Goal: Find specific page/section: Find specific page/section

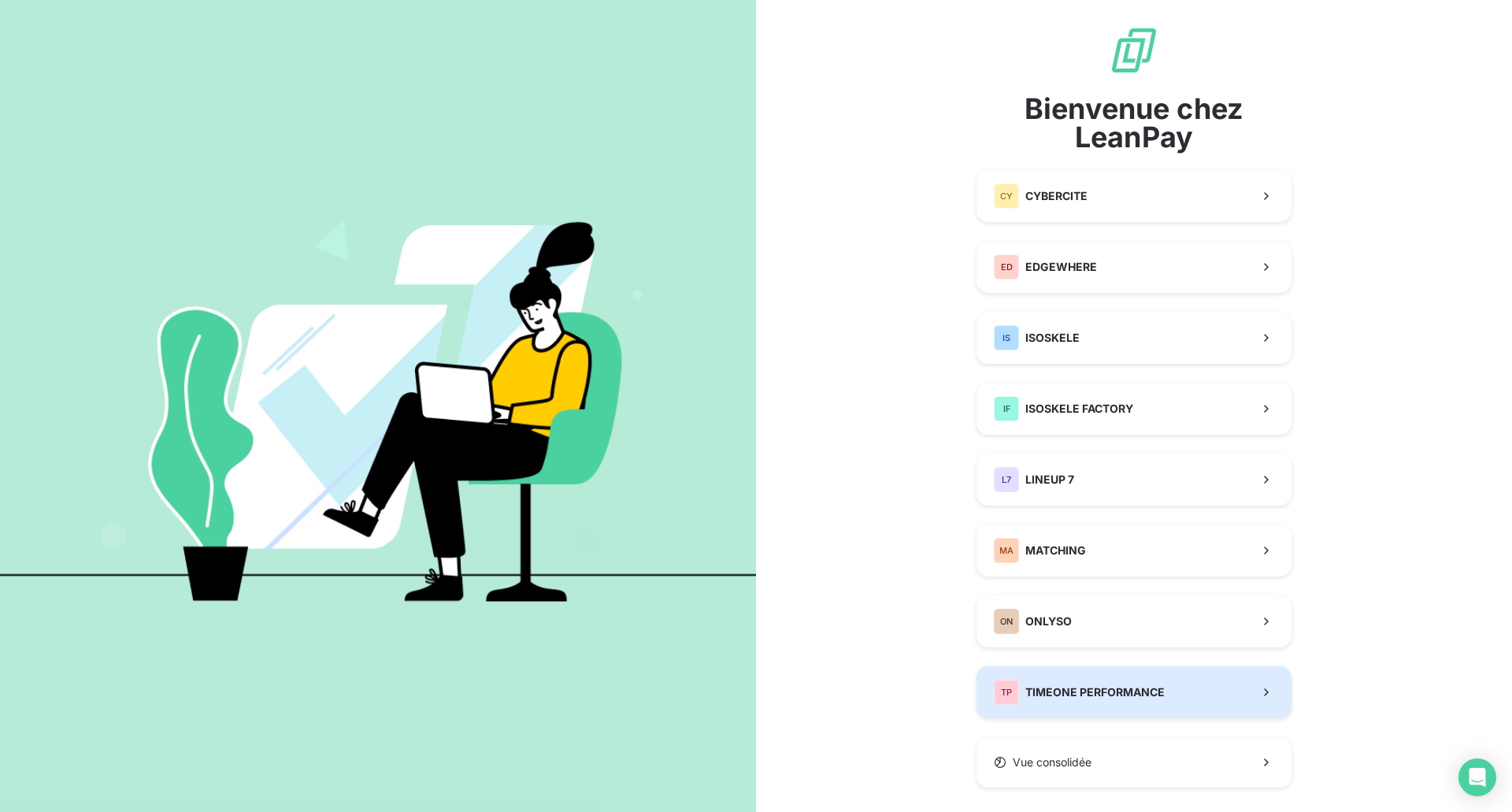
click at [1122, 694] on span "TIMEONE PERFORMANCE" at bounding box center [1095, 692] width 140 height 16
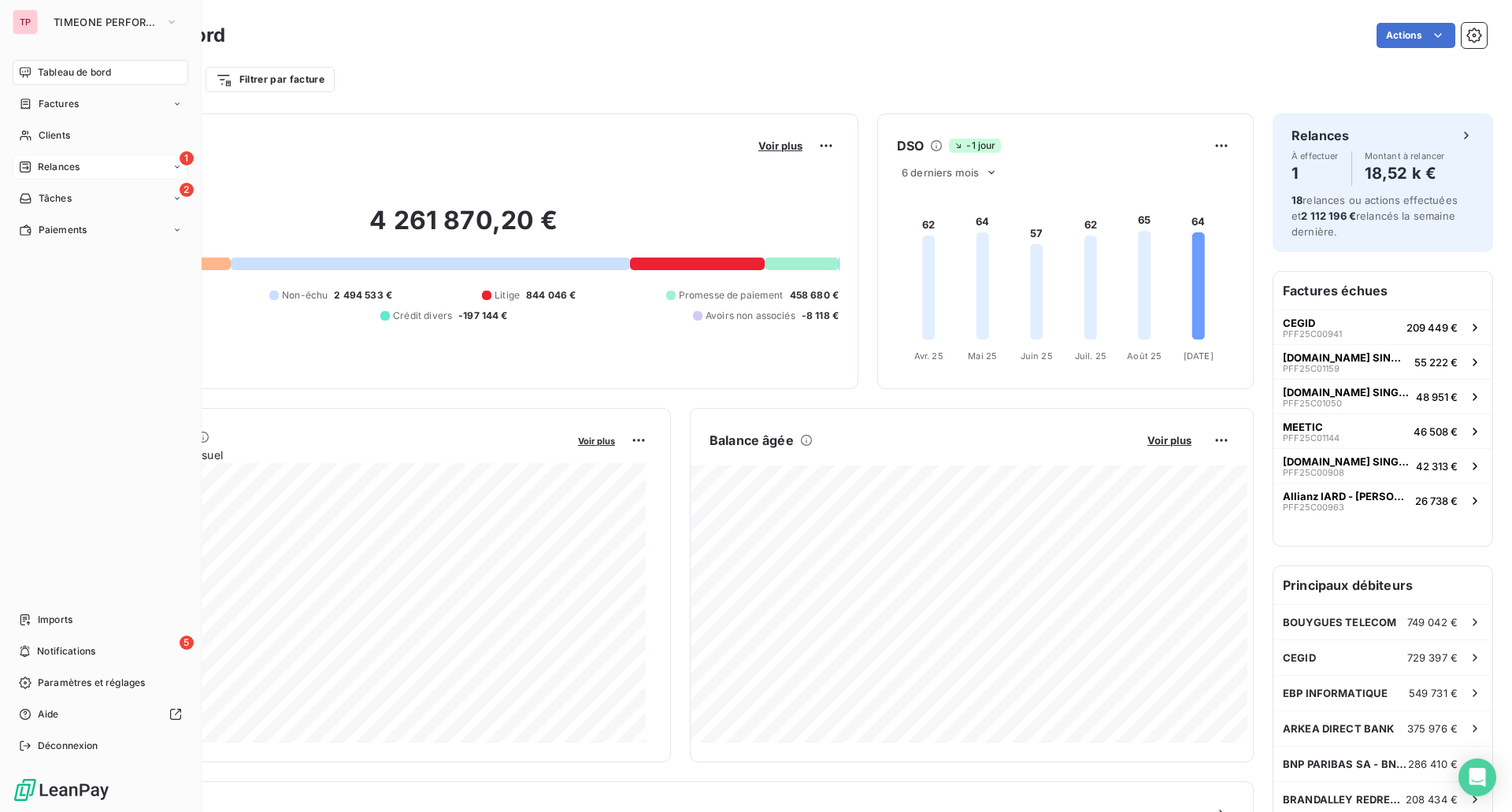
click at [64, 161] on span "Relances" at bounding box center [59, 167] width 42 height 14
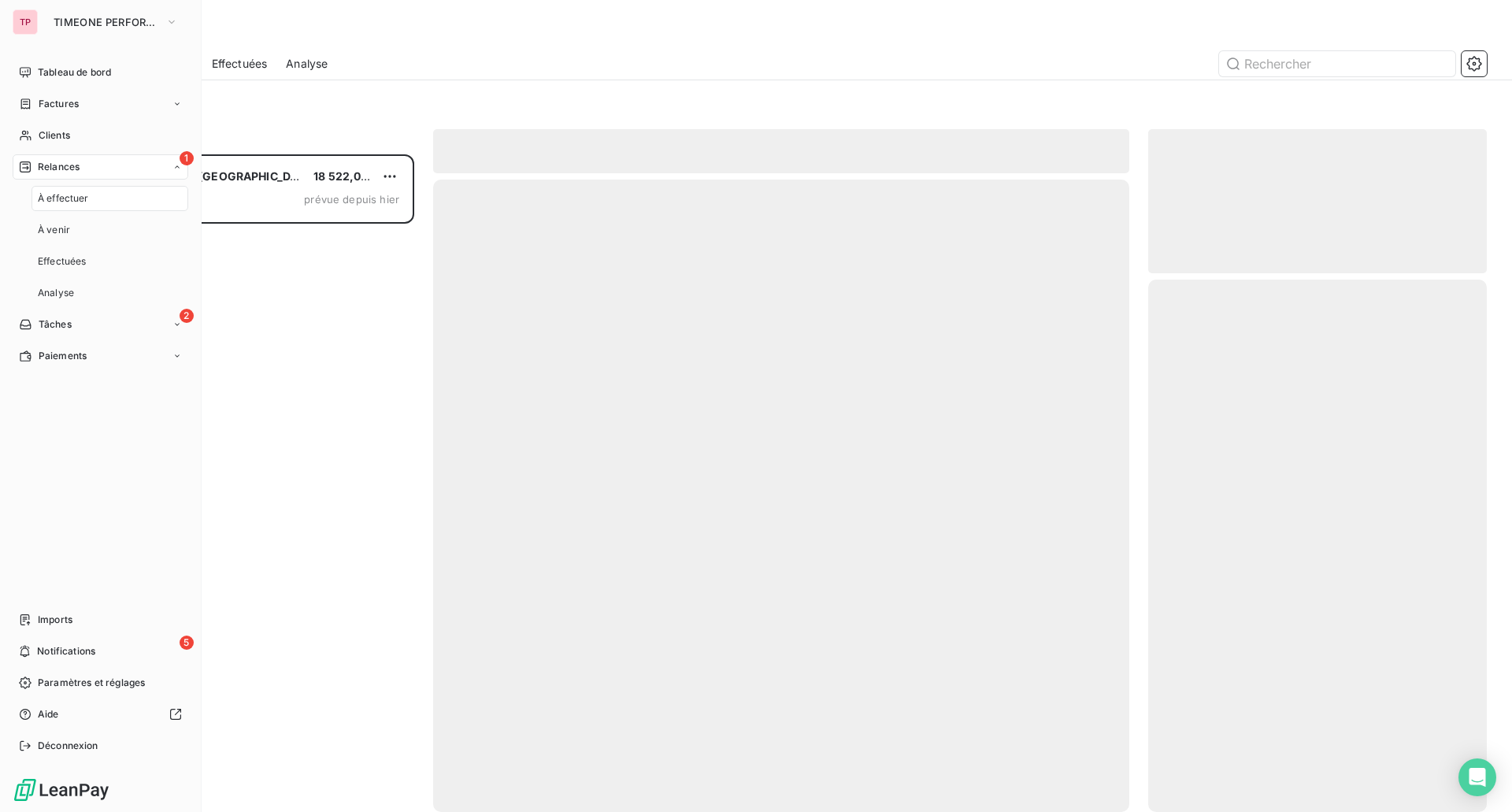
scroll to position [645, 327]
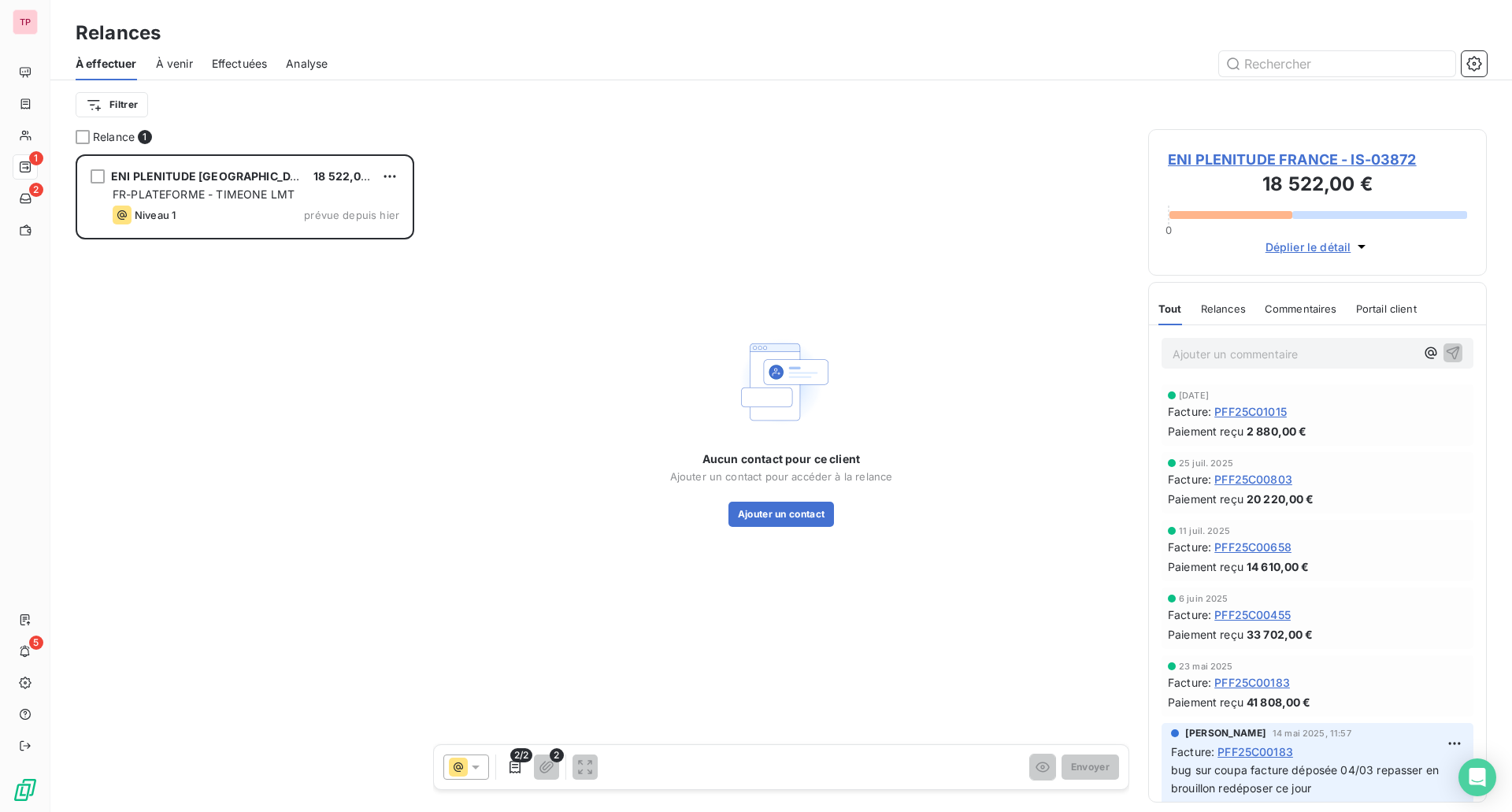
click at [311, 103] on div "Filtrer" at bounding box center [782, 105] width 1412 height 30
click at [1210, 153] on span "ENI PLENITUDE FRANCE - IS-03872" at bounding box center [1317, 159] width 300 height 21
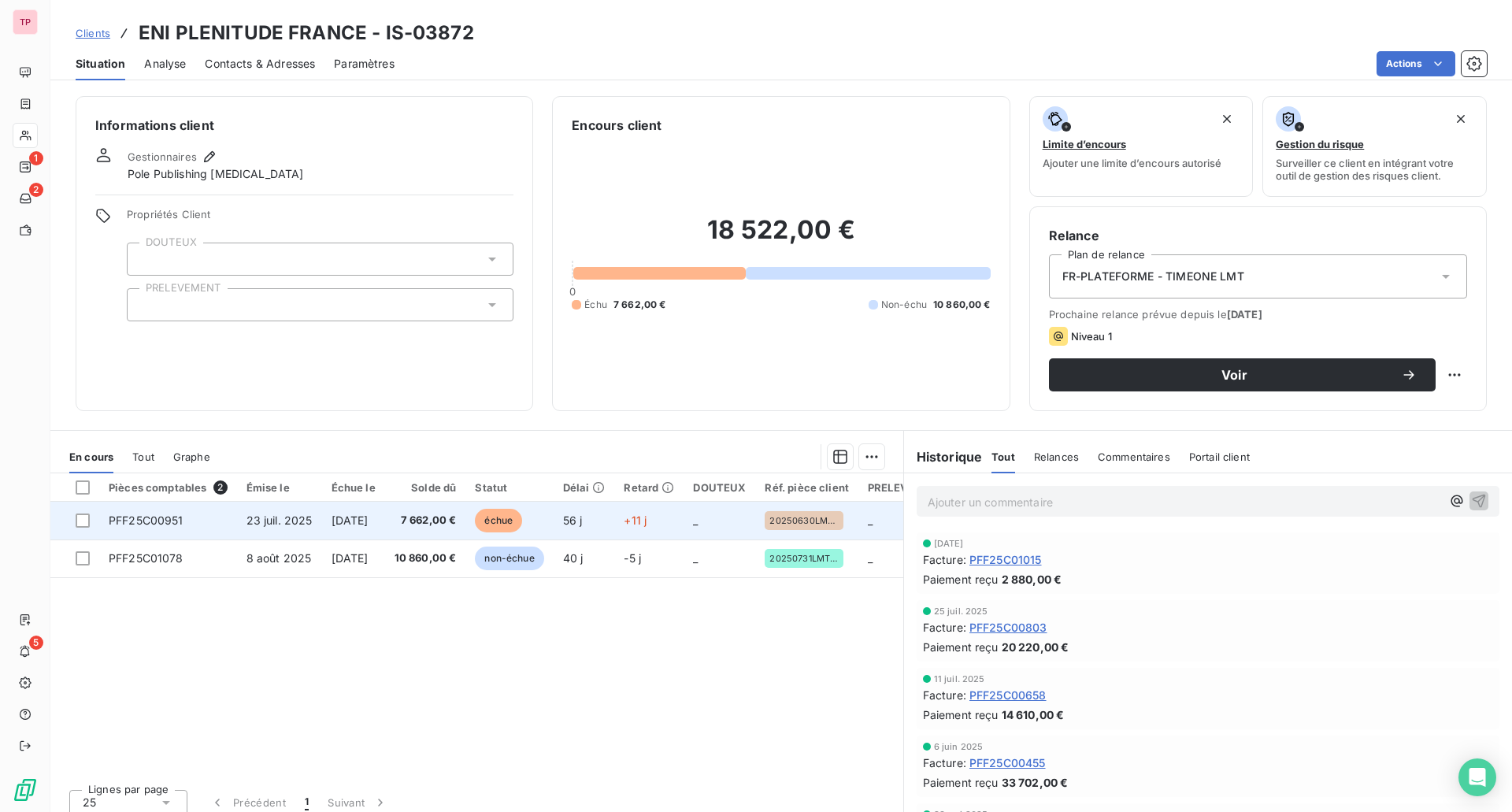
click at [367, 512] on td "[DATE]" at bounding box center [354, 520] width 63 height 38
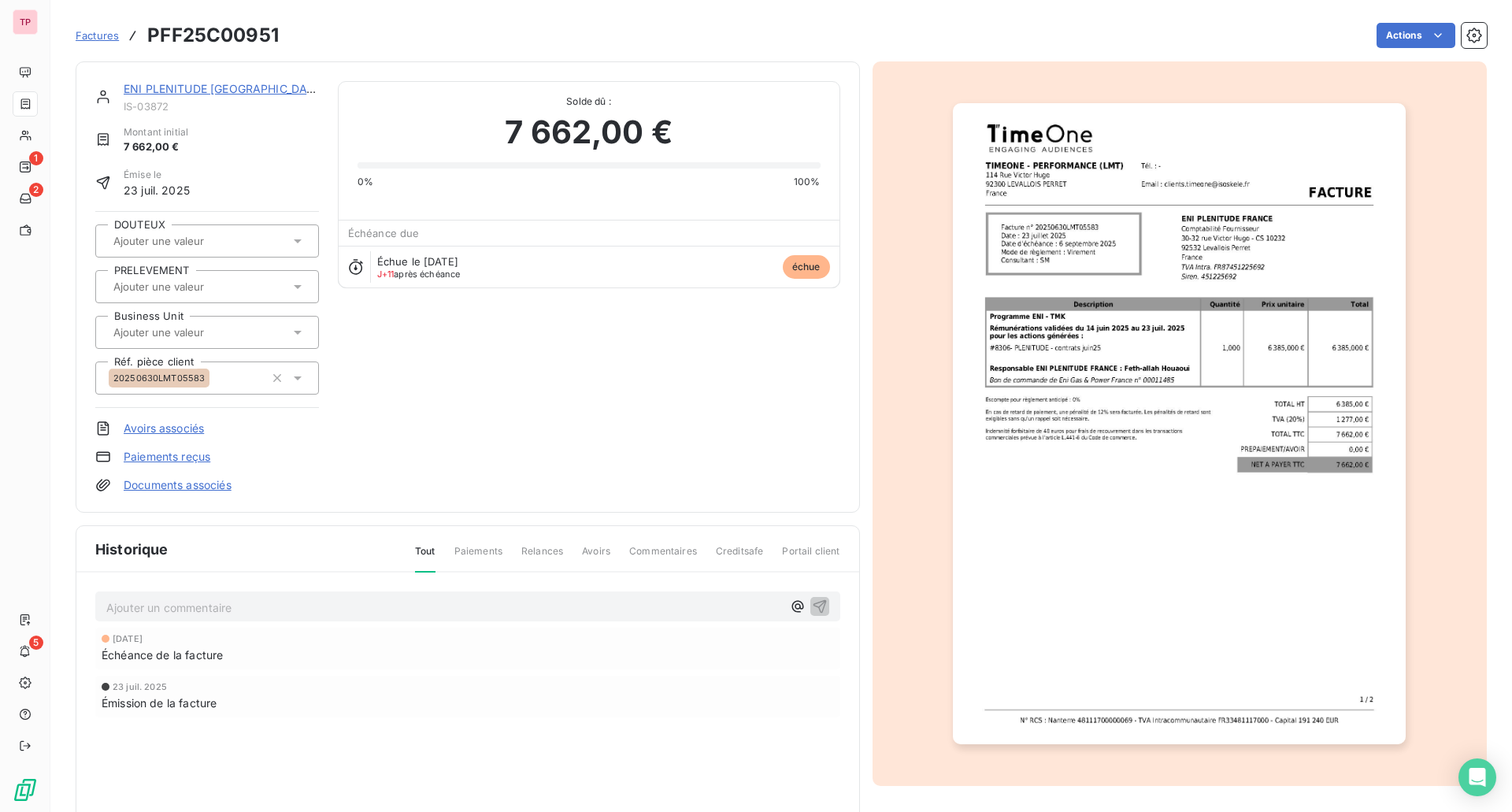
click at [1037, 232] on img "button" at bounding box center [1179, 423] width 452 height 641
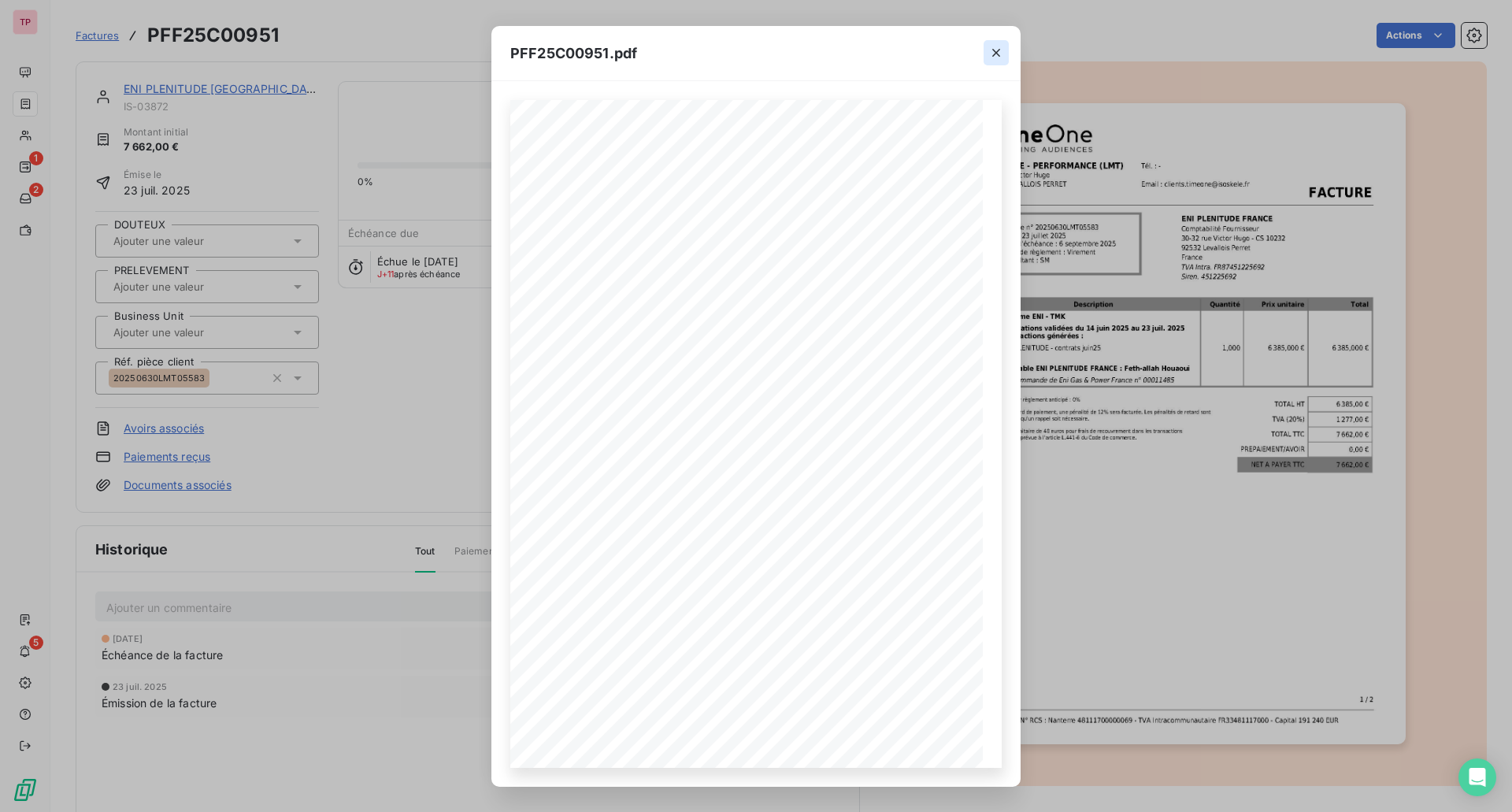
click at [989, 54] on icon "button" at bounding box center [997, 52] width 16 height 16
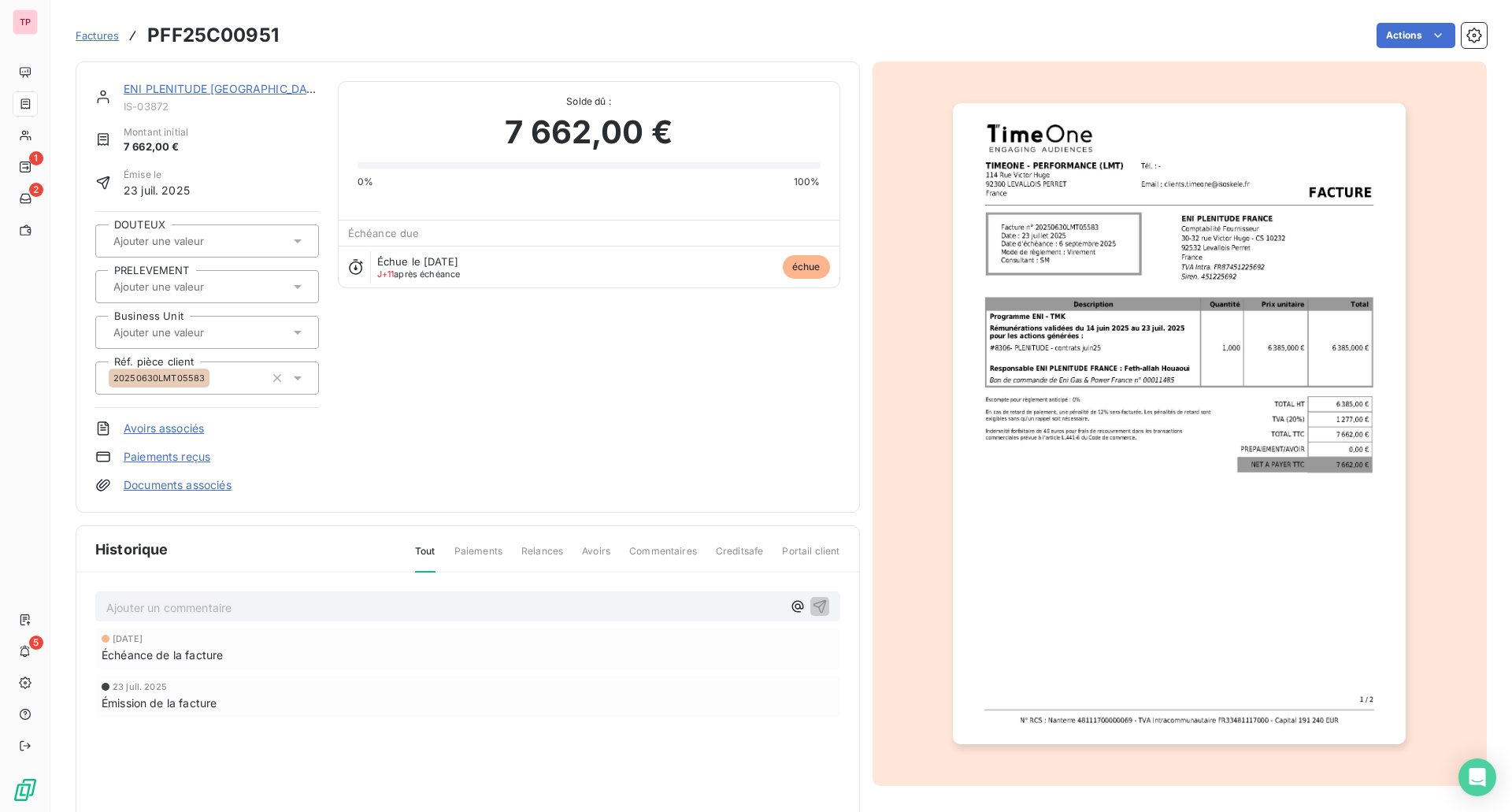
click at [261, 604] on p "Ajouter un commentaire ﻿" at bounding box center [445, 607] width 676 height 20
click at [812, 610] on icon "button" at bounding box center [820, 605] width 16 height 16
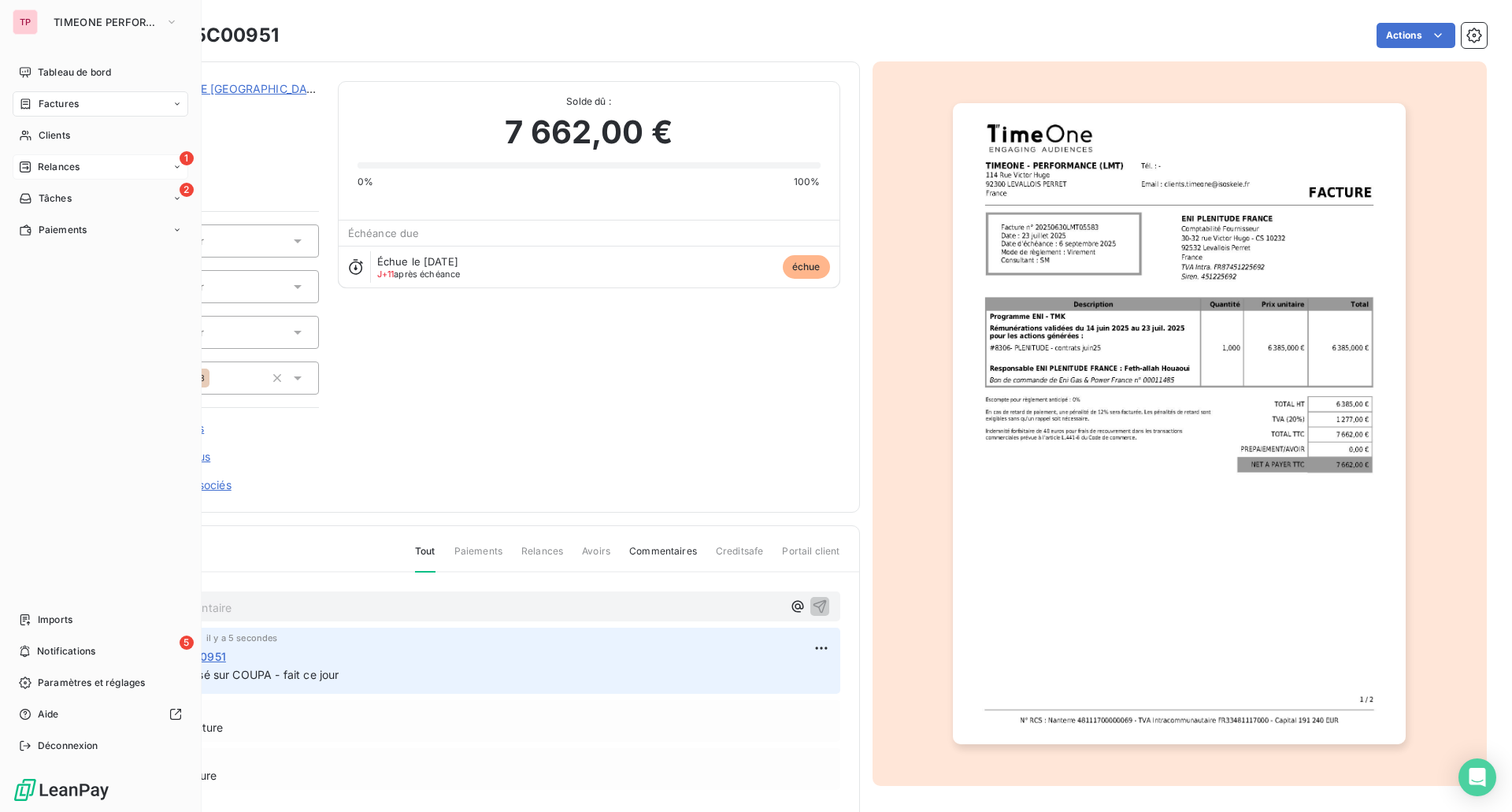
click at [38, 167] on span "Relances" at bounding box center [59, 167] width 42 height 14
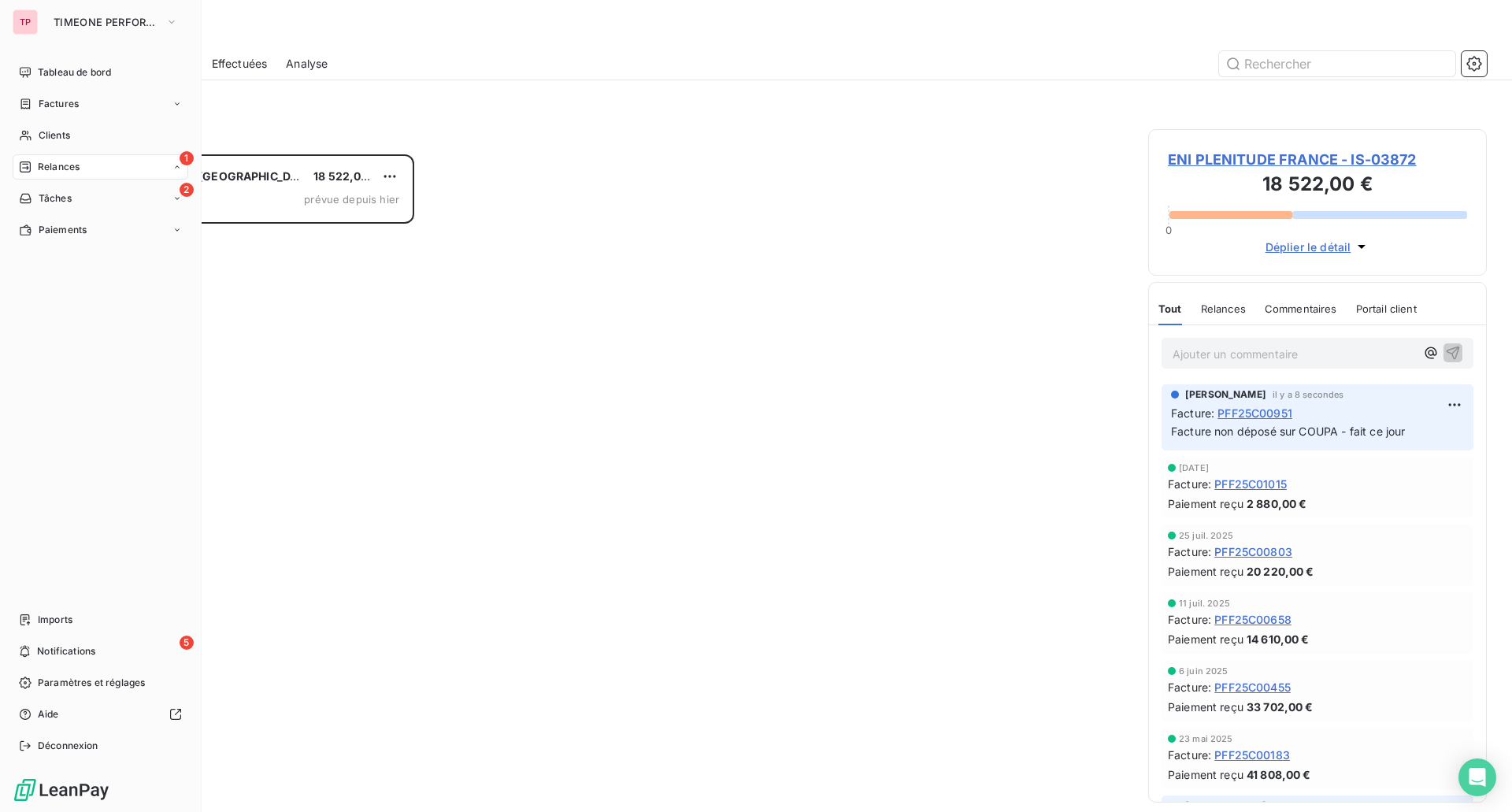
scroll to position [645, 327]
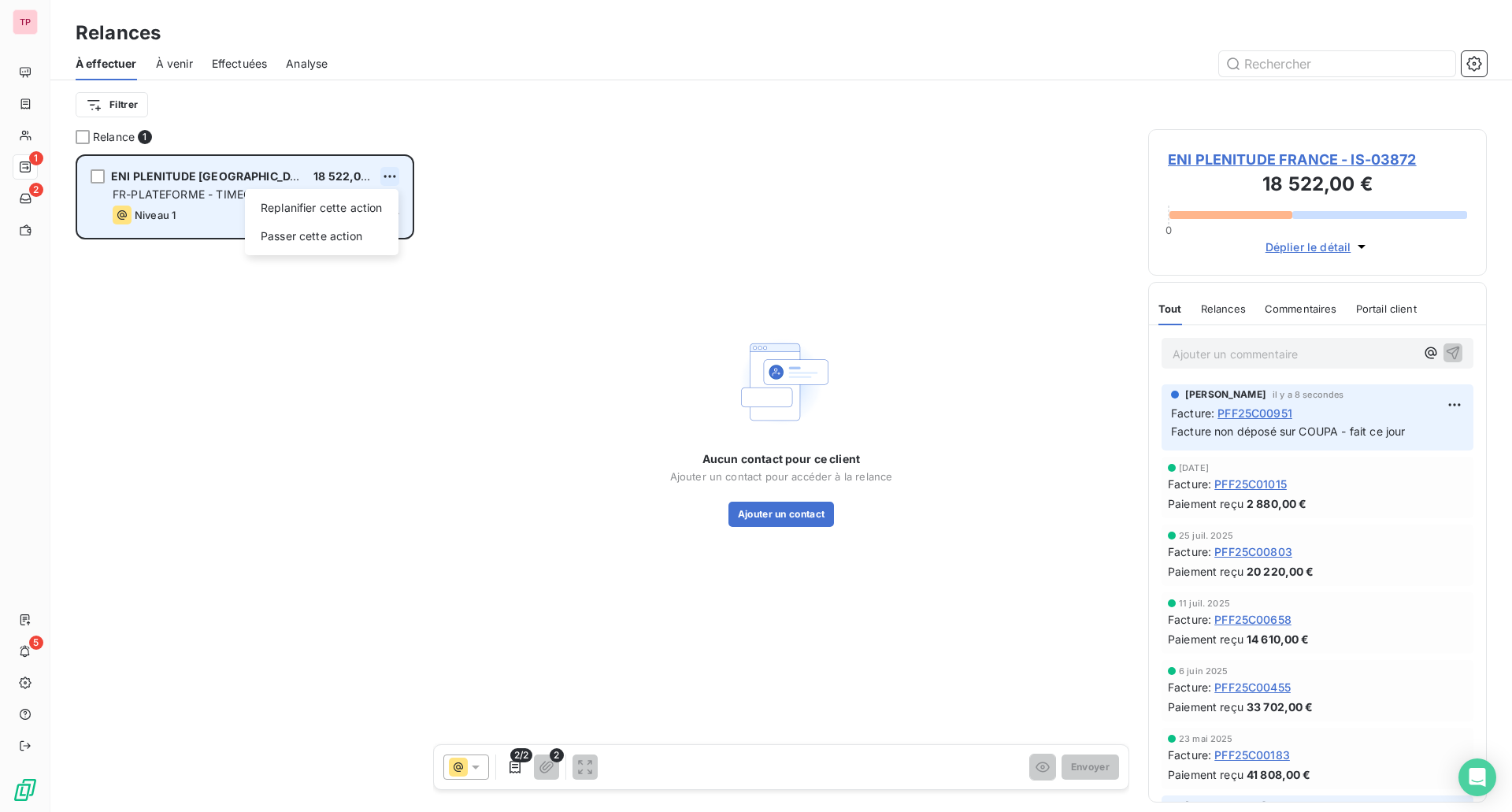
click at [389, 170] on html "TP 1 2 5 Relances À effectuer À venir Effectuées Analyse Filtrer Relance 1 ENI …" at bounding box center [756, 406] width 1512 height 812
click at [320, 233] on div "Passer cette action" at bounding box center [321, 236] width 141 height 25
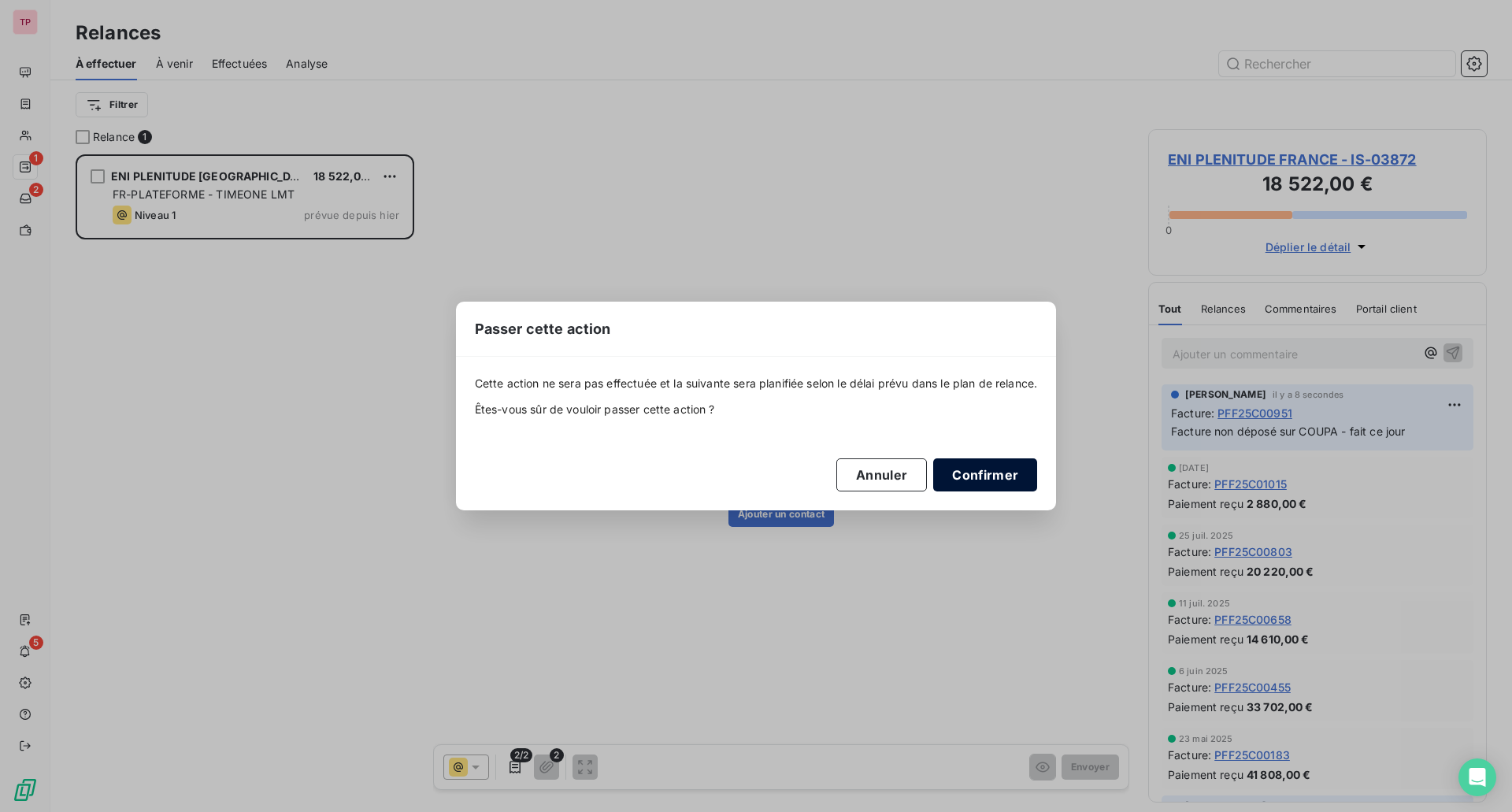
click at [999, 478] on button "Confirmer" at bounding box center [984, 475] width 104 height 33
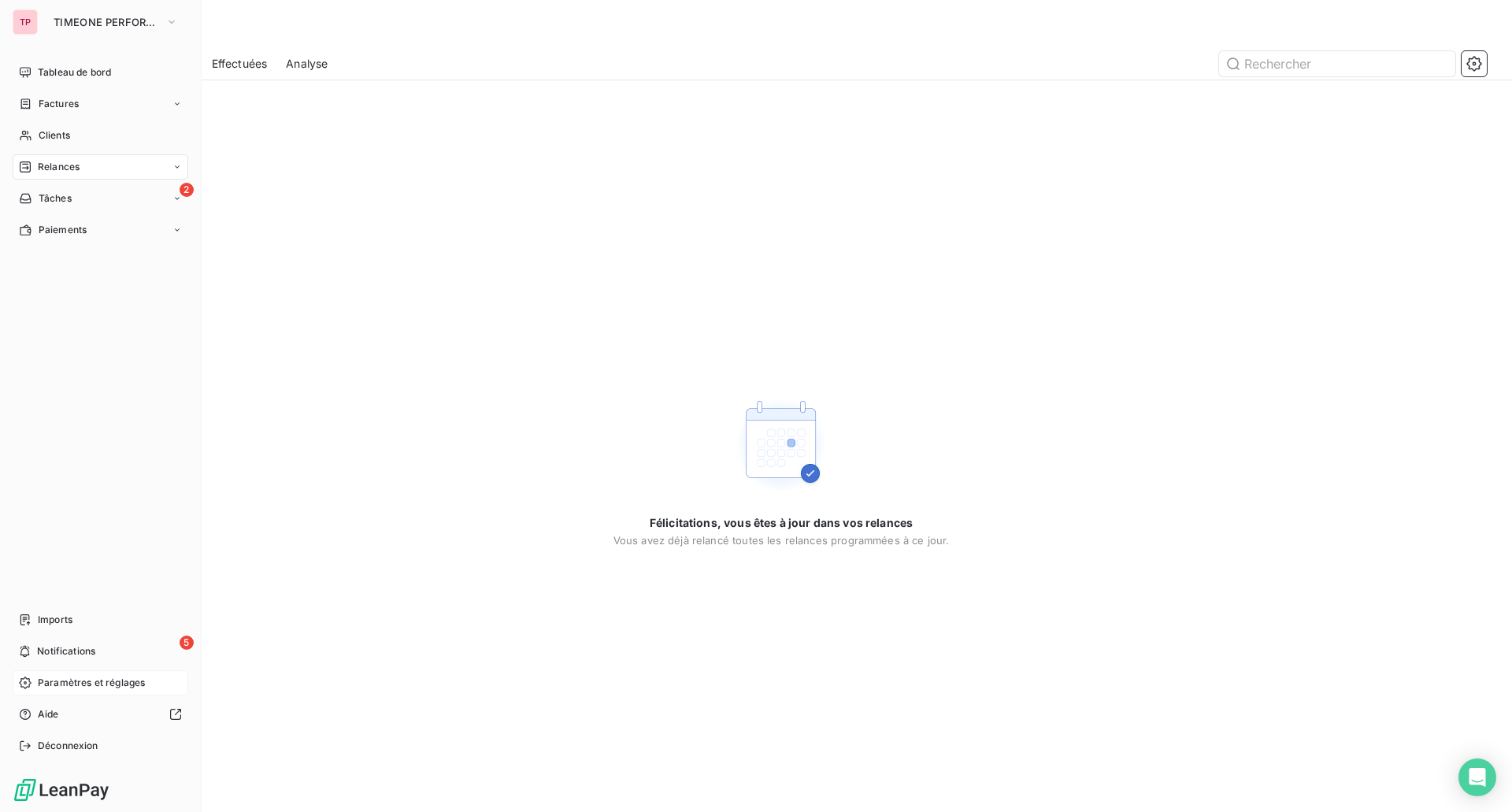
click at [147, 675] on div "Paramètres et réglages" at bounding box center [100, 682] width 176 height 25
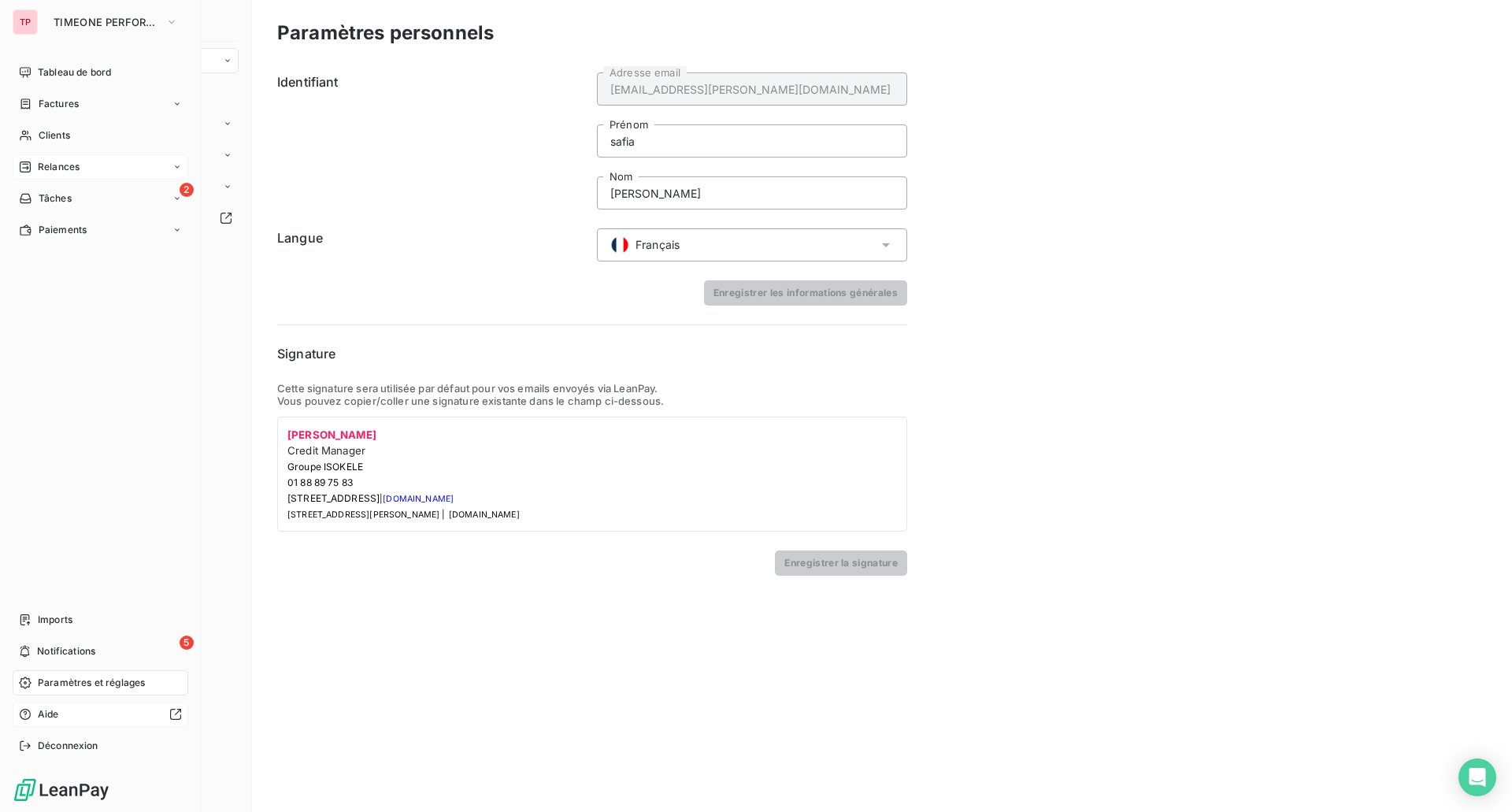
click at [116, 717] on div at bounding box center [123, 714] width 116 height 12
click at [38, 712] on span "Aide" at bounding box center [48, 714] width 21 height 14
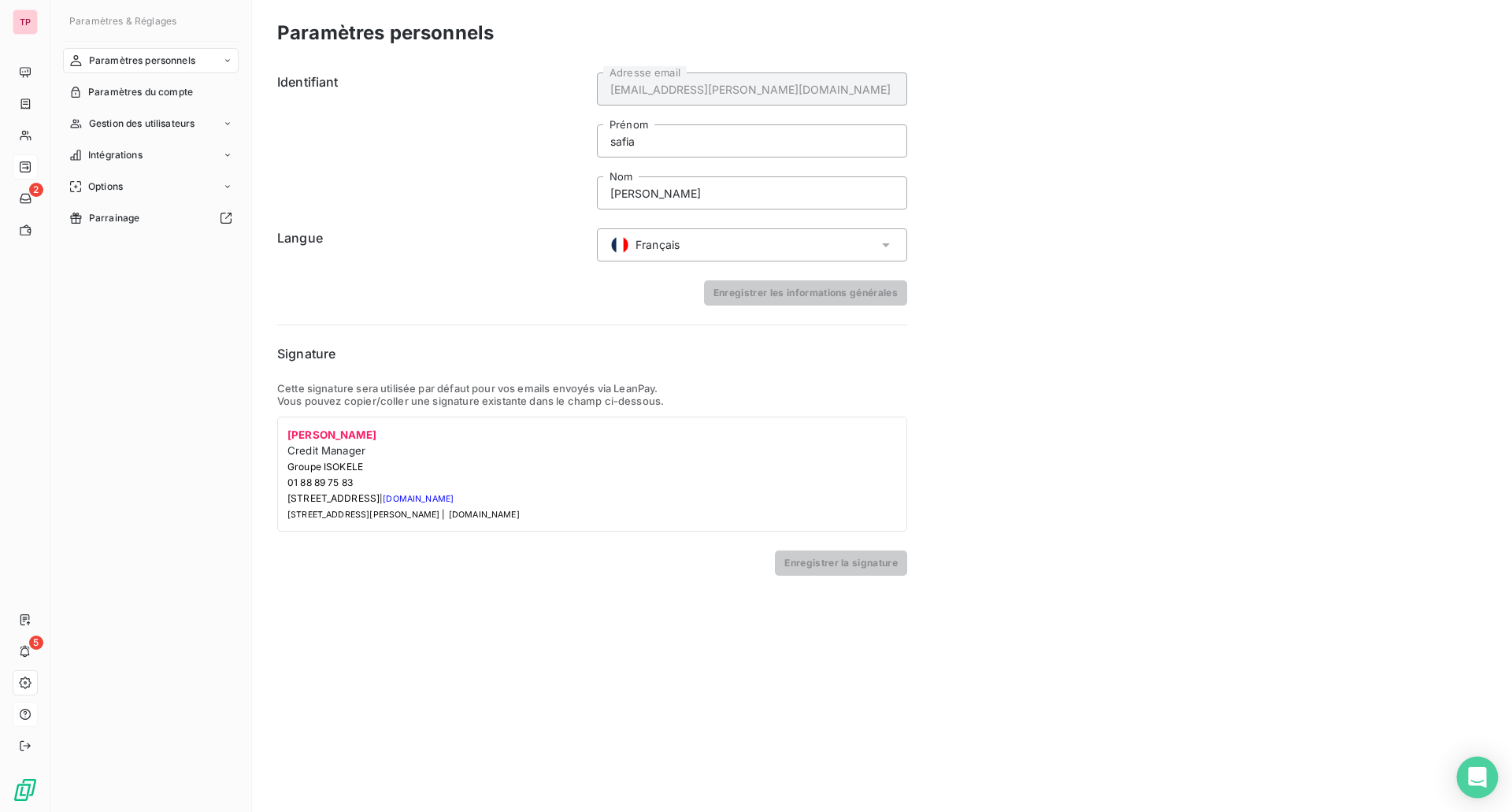
click at [1477, 767] on div "Open Intercom Messenger" at bounding box center [1478, 777] width 42 height 42
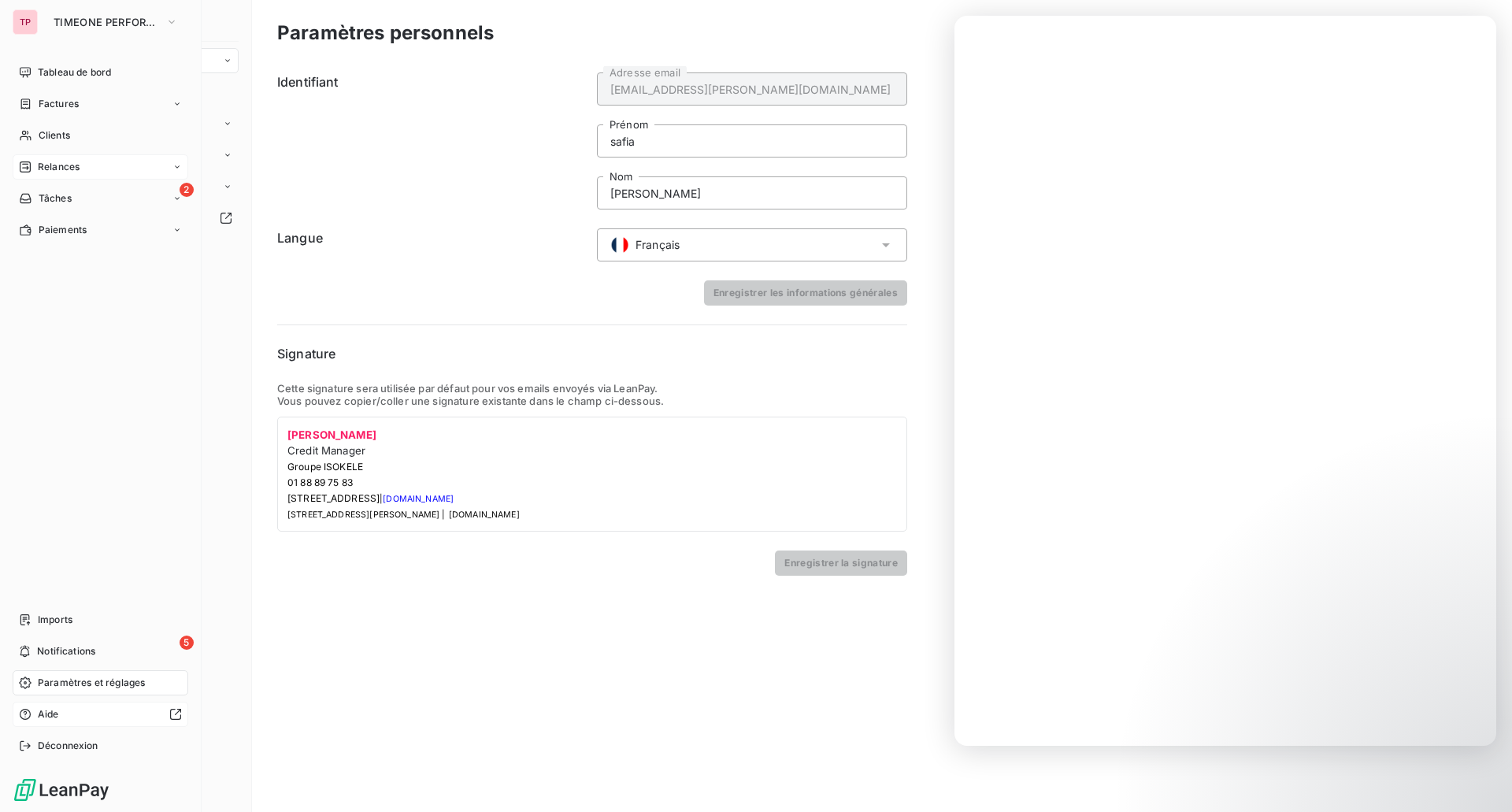
click at [55, 709] on span "Aide" at bounding box center [48, 714] width 21 height 14
click at [75, 127] on div "Clients" at bounding box center [100, 135] width 176 height 25
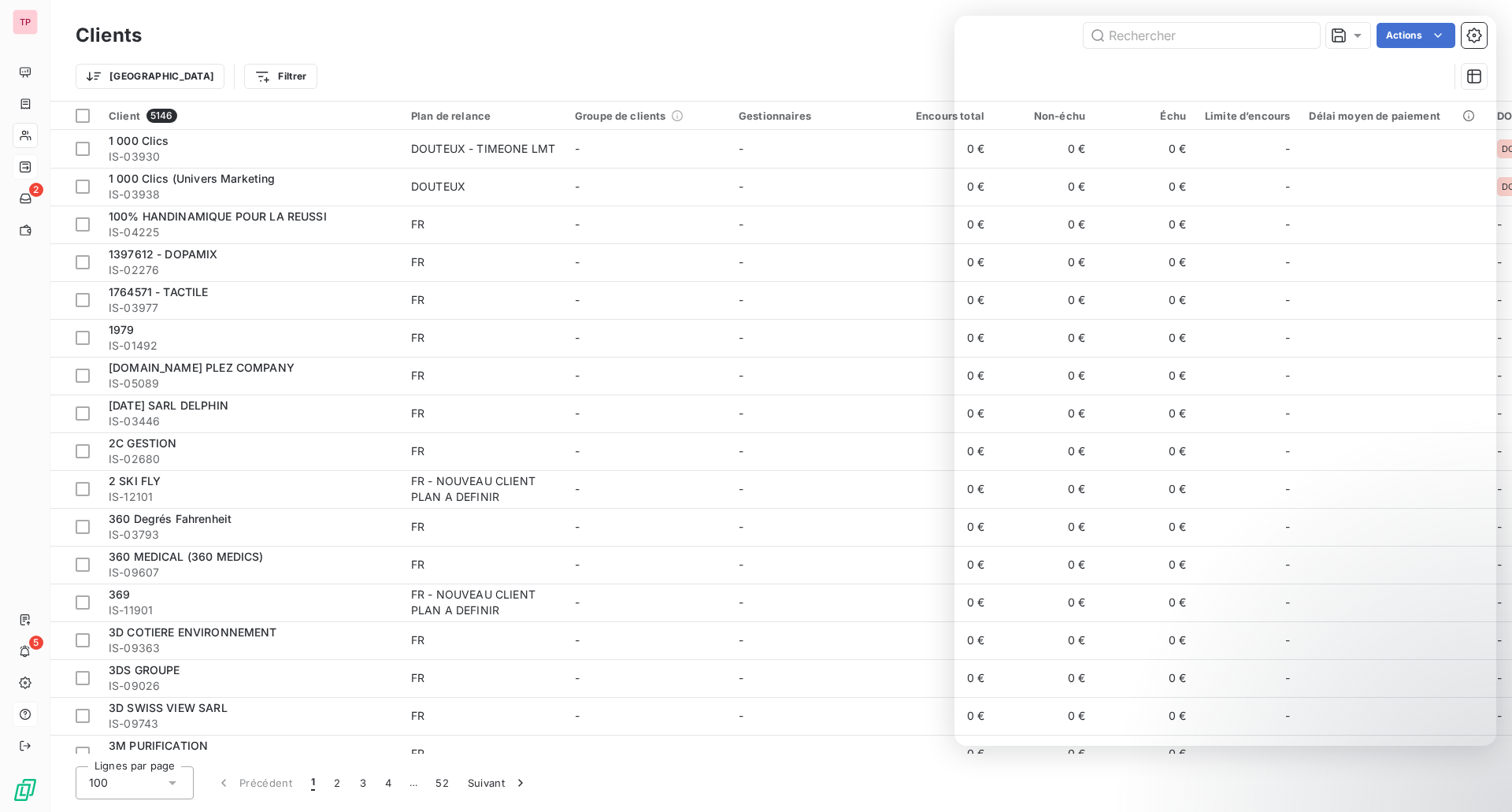
click at [893, 58] on div "Trier Filtrer" at bounding box center [782, 77] width 1412 height 49
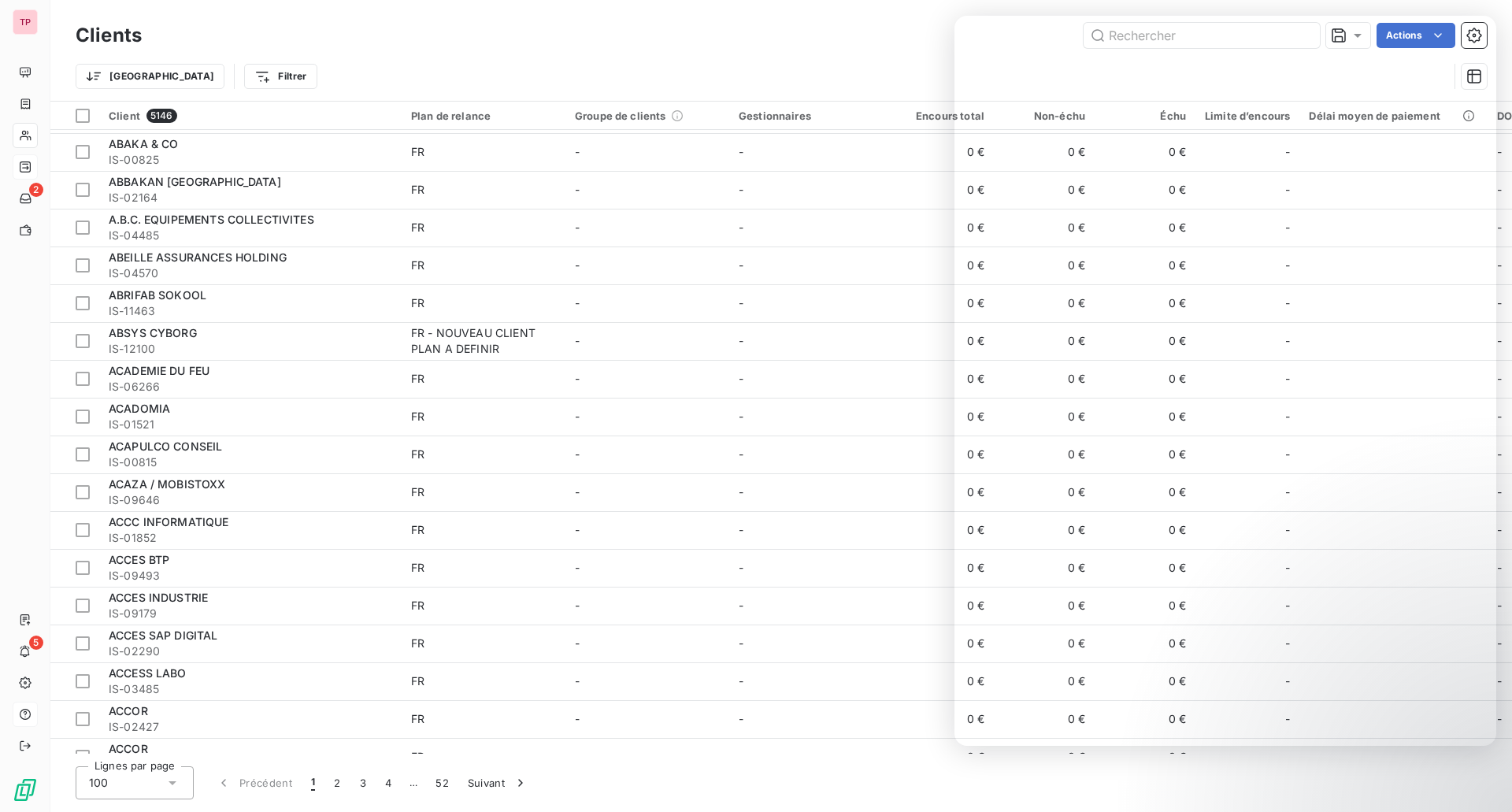
scroll to position [1417, 0]
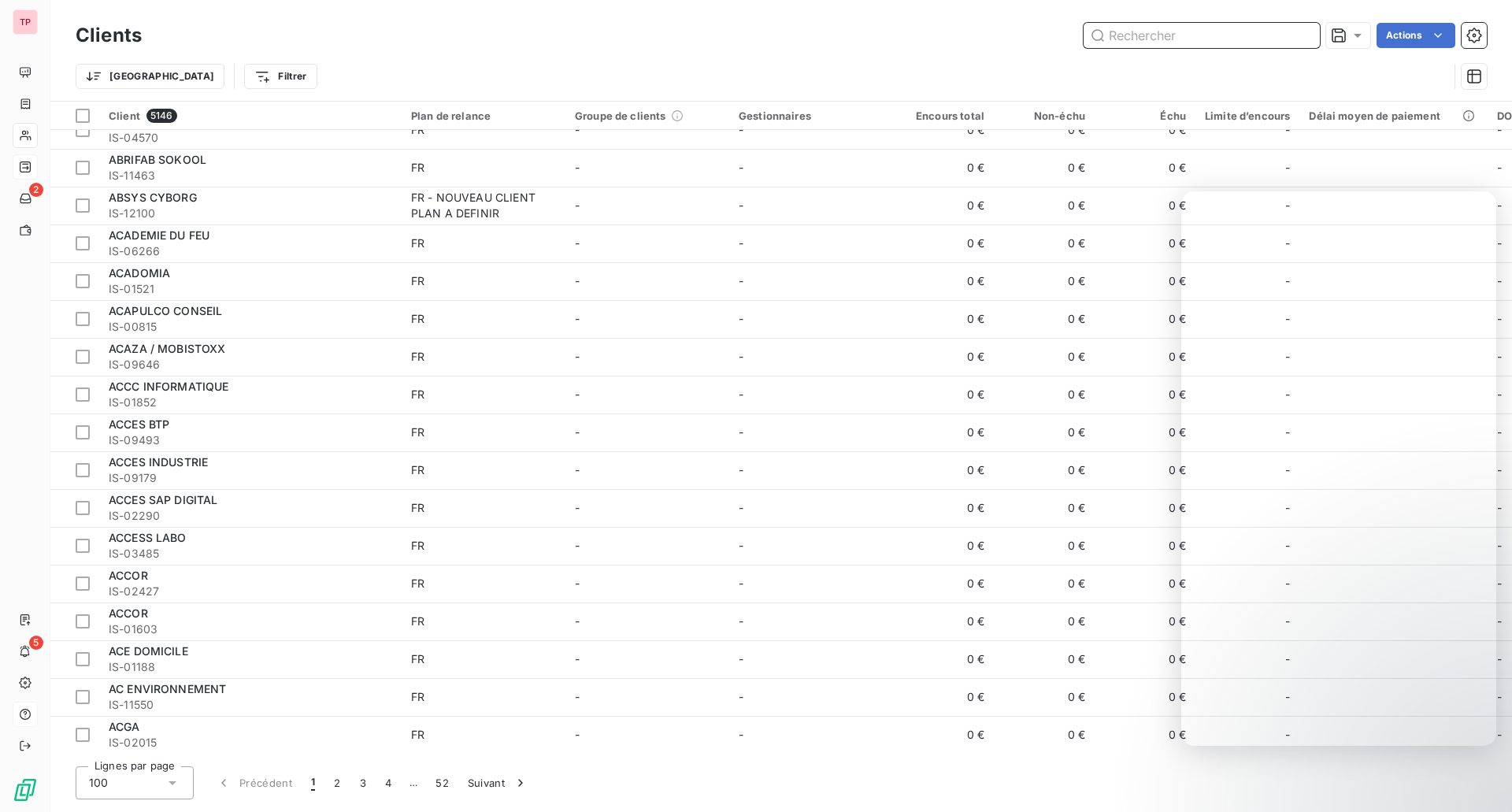
click at [1197, 40] on input "text" at bounding box center [1202, 35] width 236 height 25
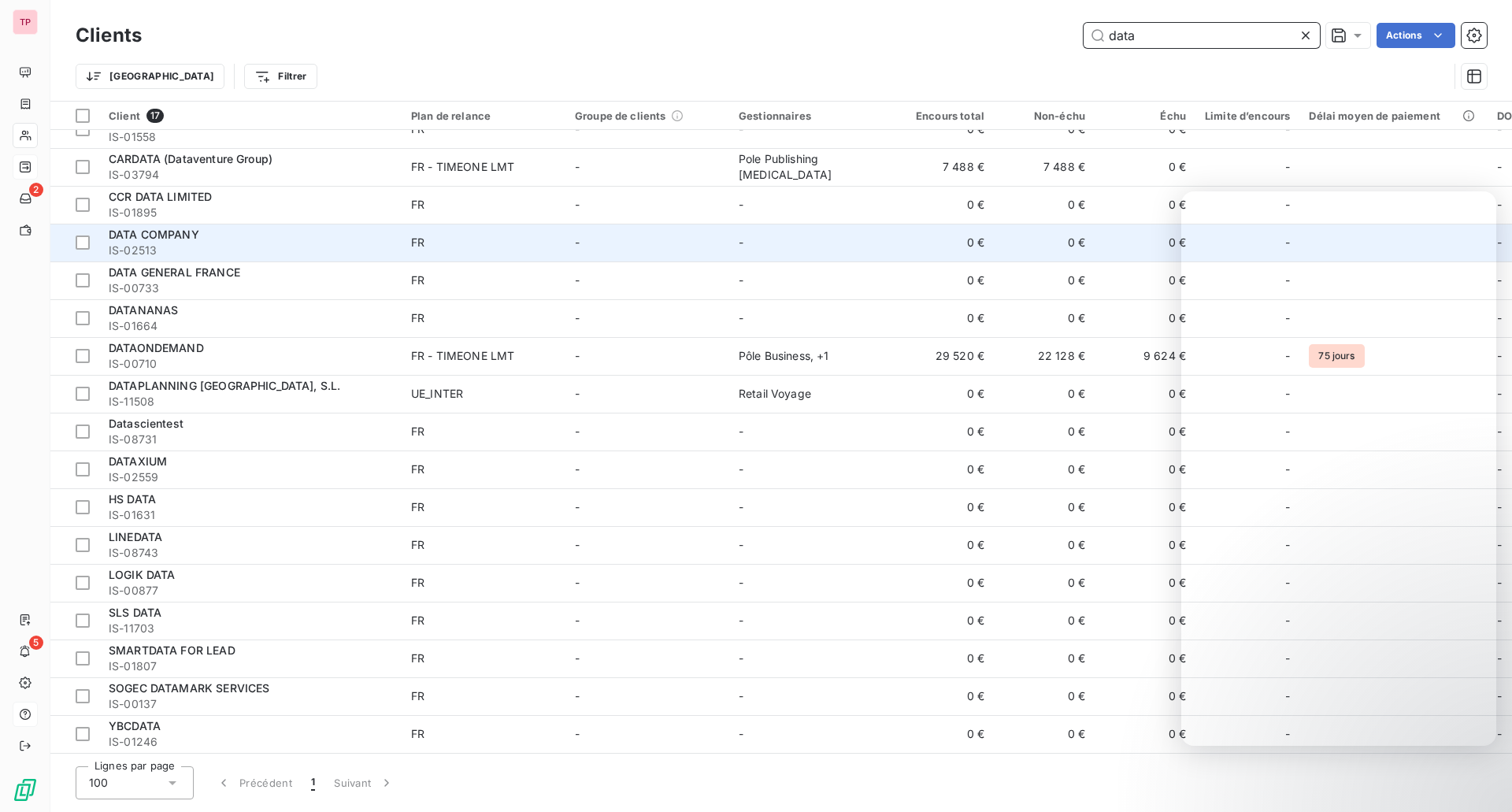
scroll to position [0, 0]
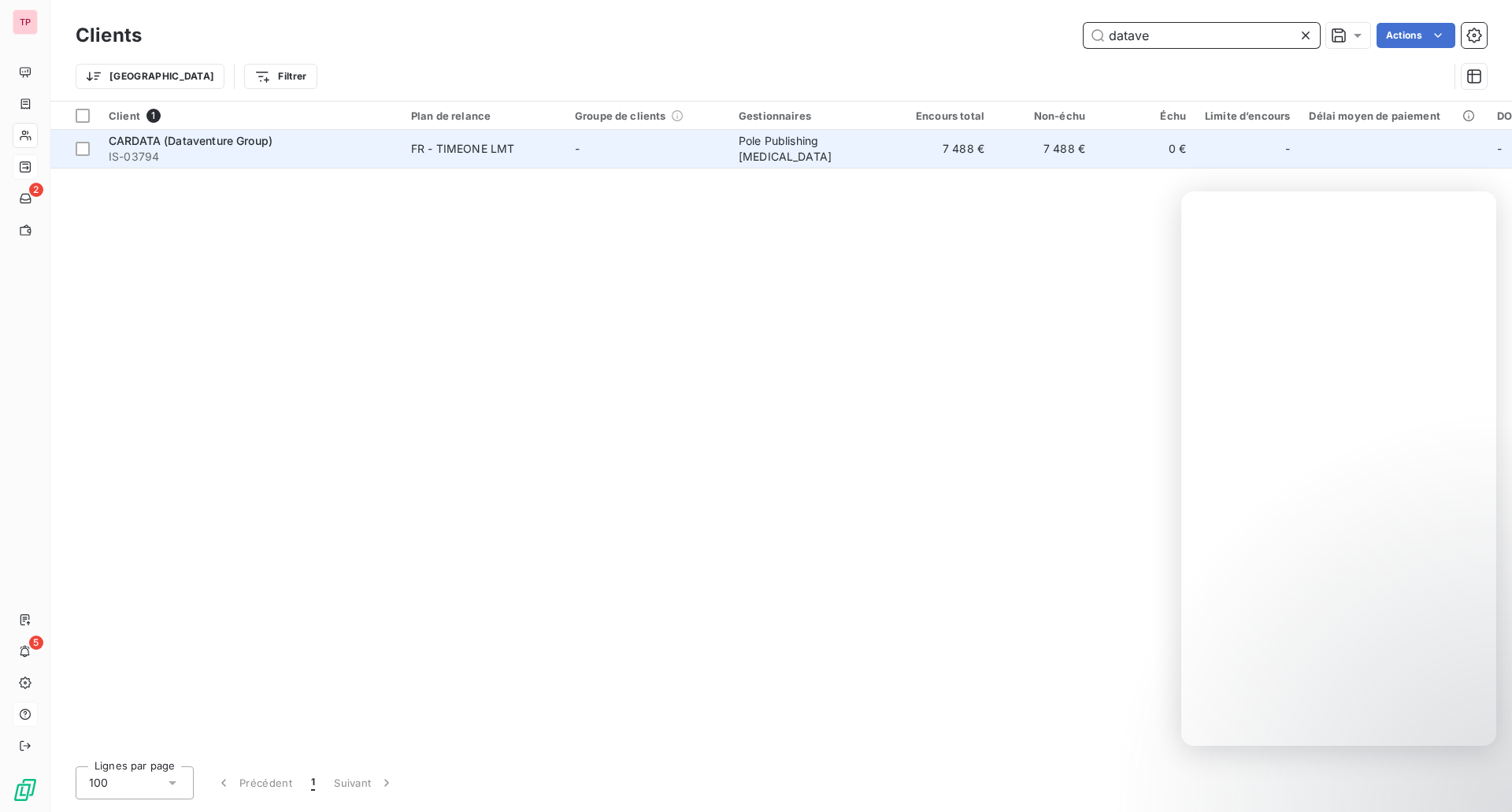
type input "datave"
click at [257, 143] on span "CARDATA (Dataventure Group)" at bounding box center [190, 140] width 164 height 13
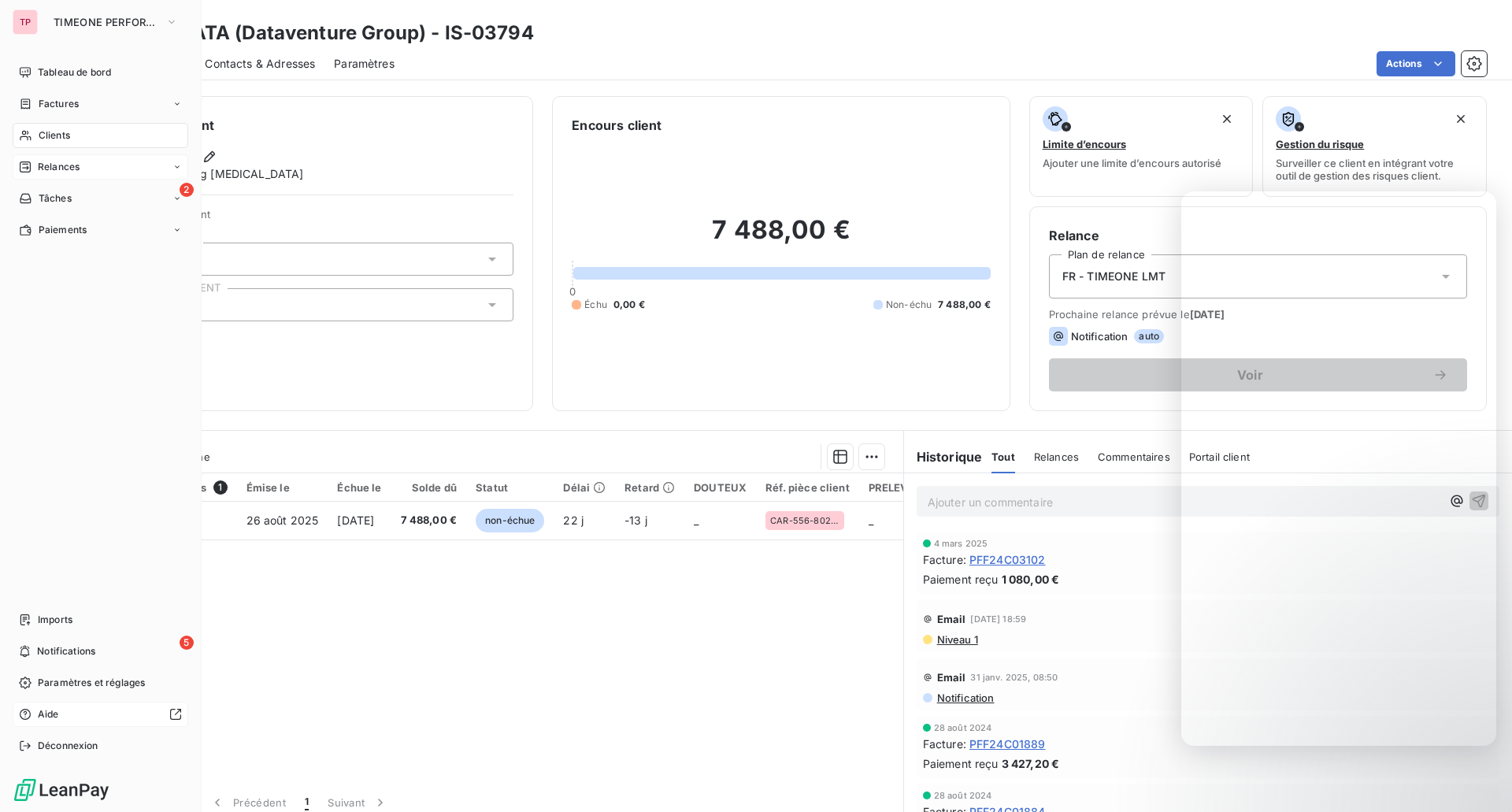
click at [46, 132] on span "Clients" at bounding box center [54, 135] width 31 height 14
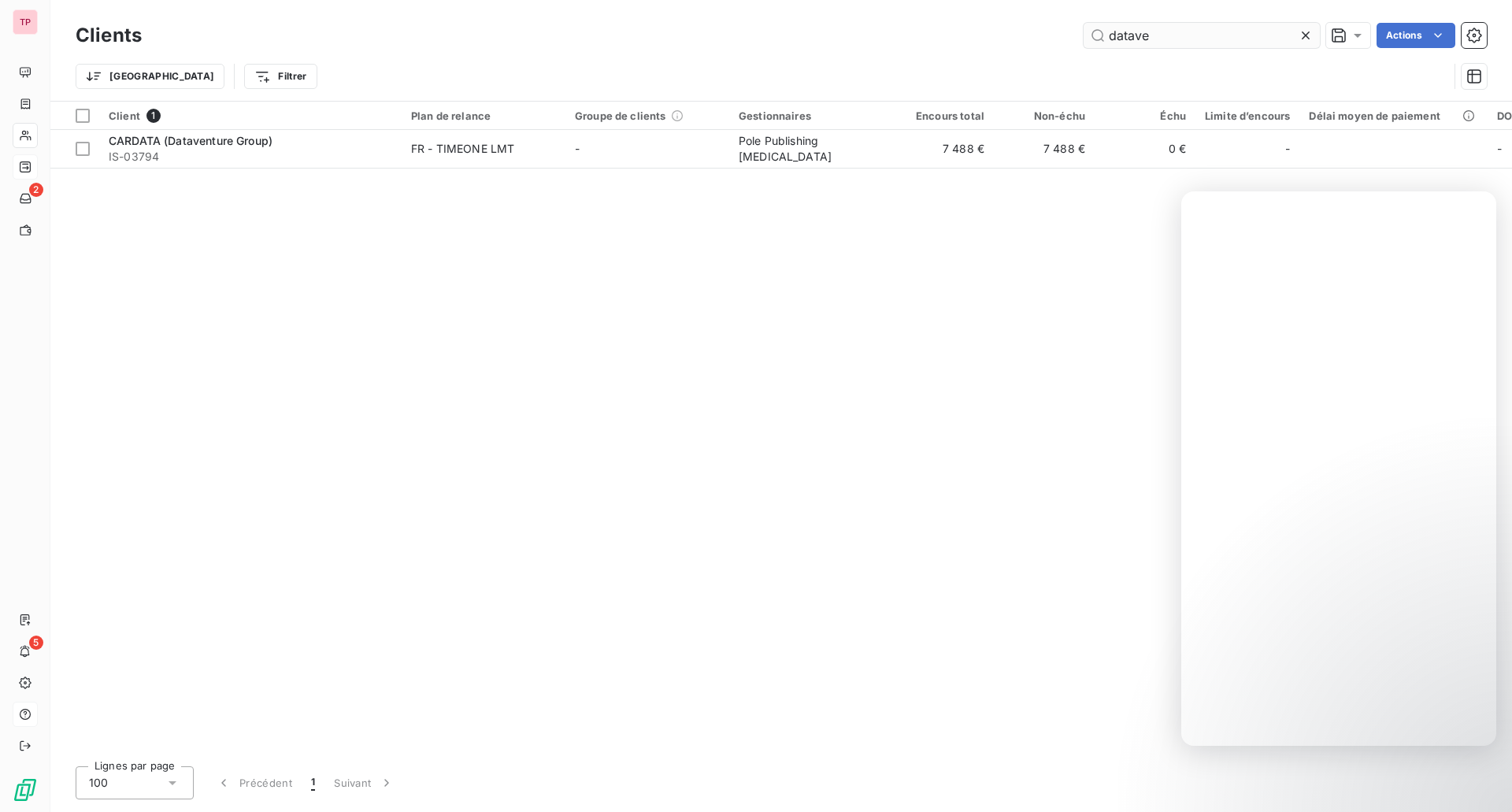
click at [1134, 37] on input "datave" at bounding box center [1202, 35] width 236 height 25
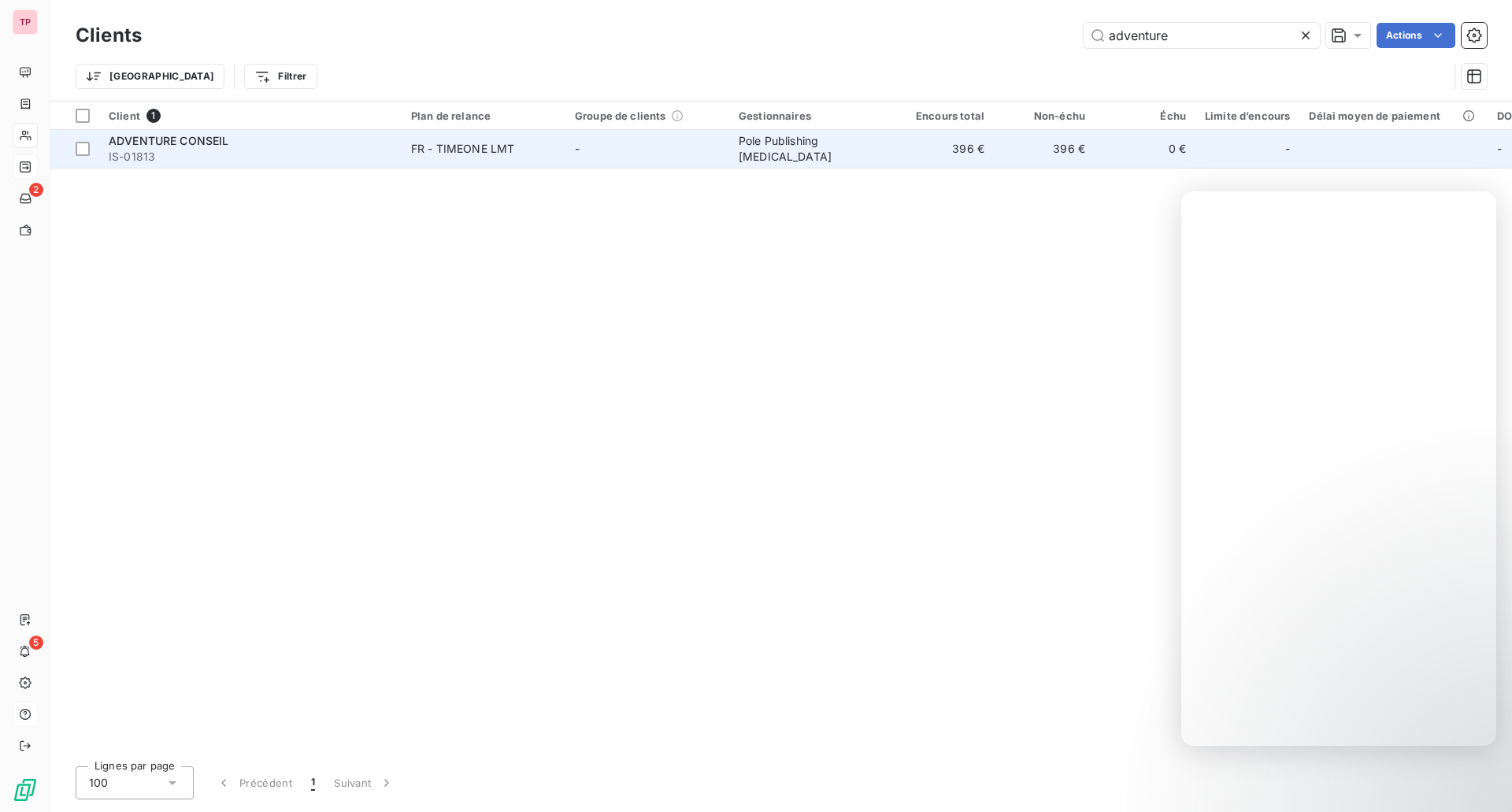
type input "adventure"
click at [390, 156] on span "IS-01813" at bounding box center [250, 156] width 284 height 16
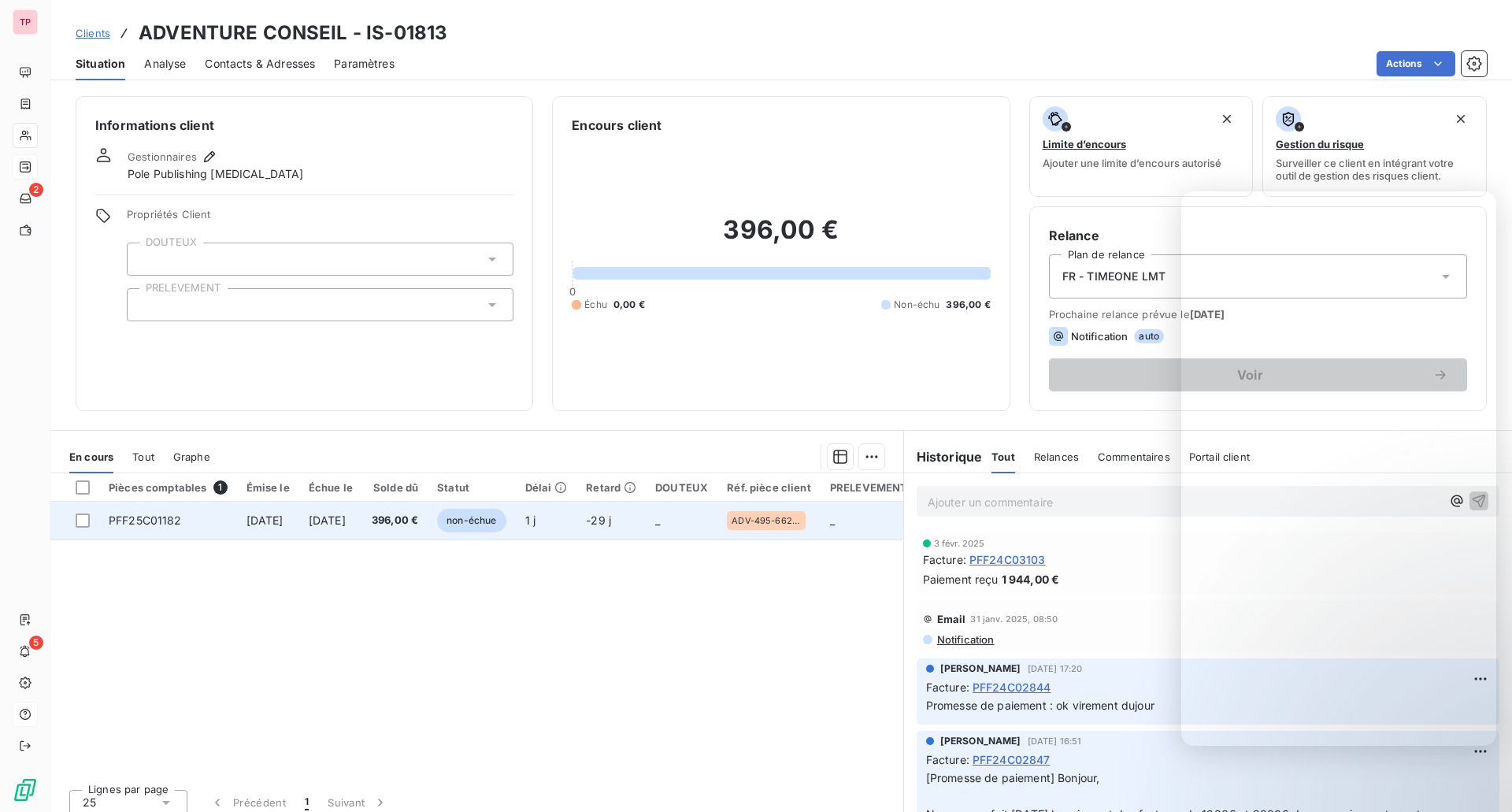
click at [577, 516] on td "1 j" at bounding box center [547, 520] width 61 height 38
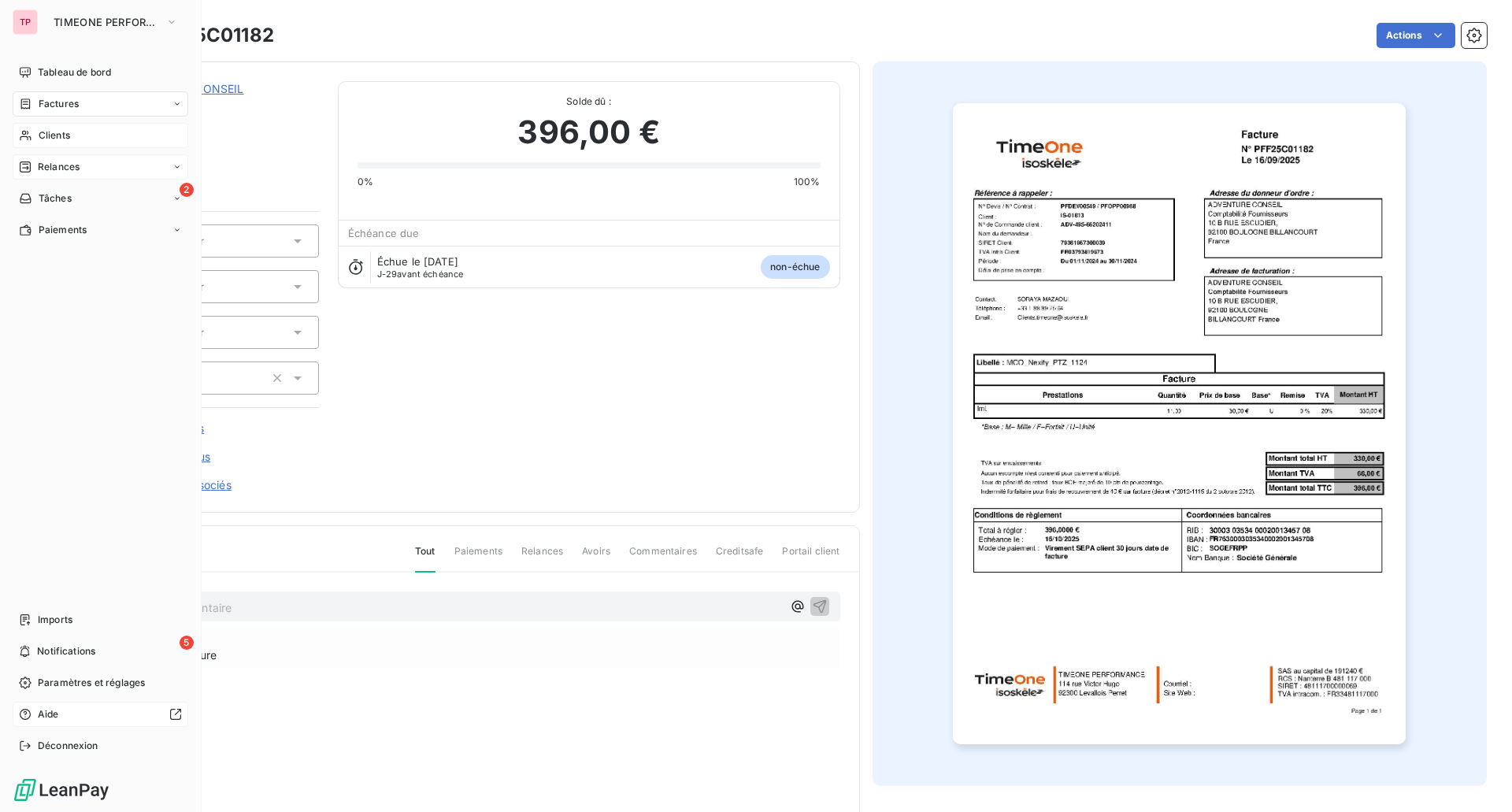
click at [65, 107] on span "Factures" at bounding box center [59, 104] width 40 height 14
click at [64, 148] on nav "Factures Avoirs" at bounding box center [109, 151] width 156 height 57
click at [64, 143] on div "Factures" at bounding box center [109, 135] width 156 height 25
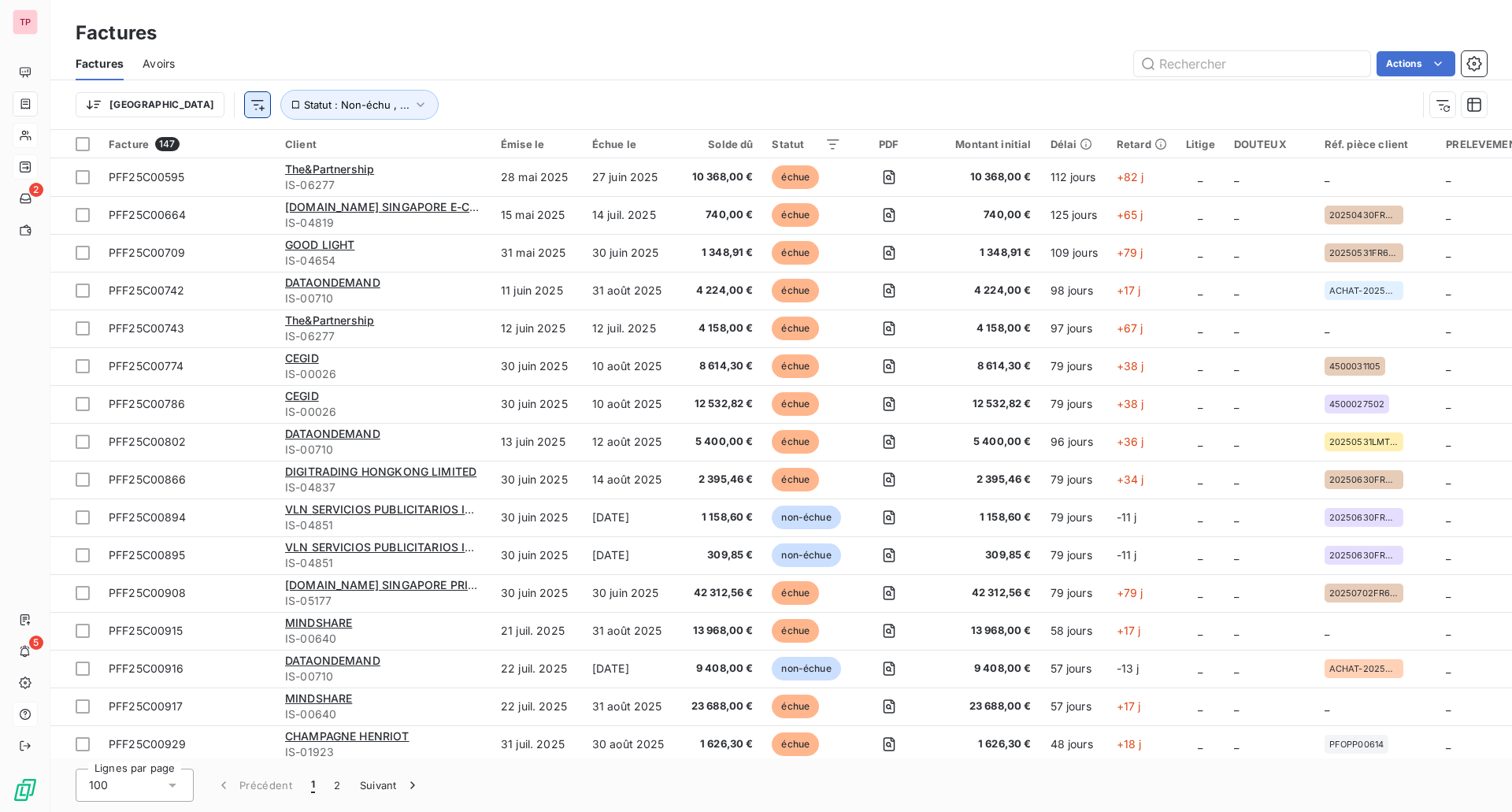
click at [172, 111] on html "TP 2 5 Factures Factures Avoirs Actions Trier Statut : Non-échu , ... Facture 1…" at bounding box center [756, 406] width 1512 height 812
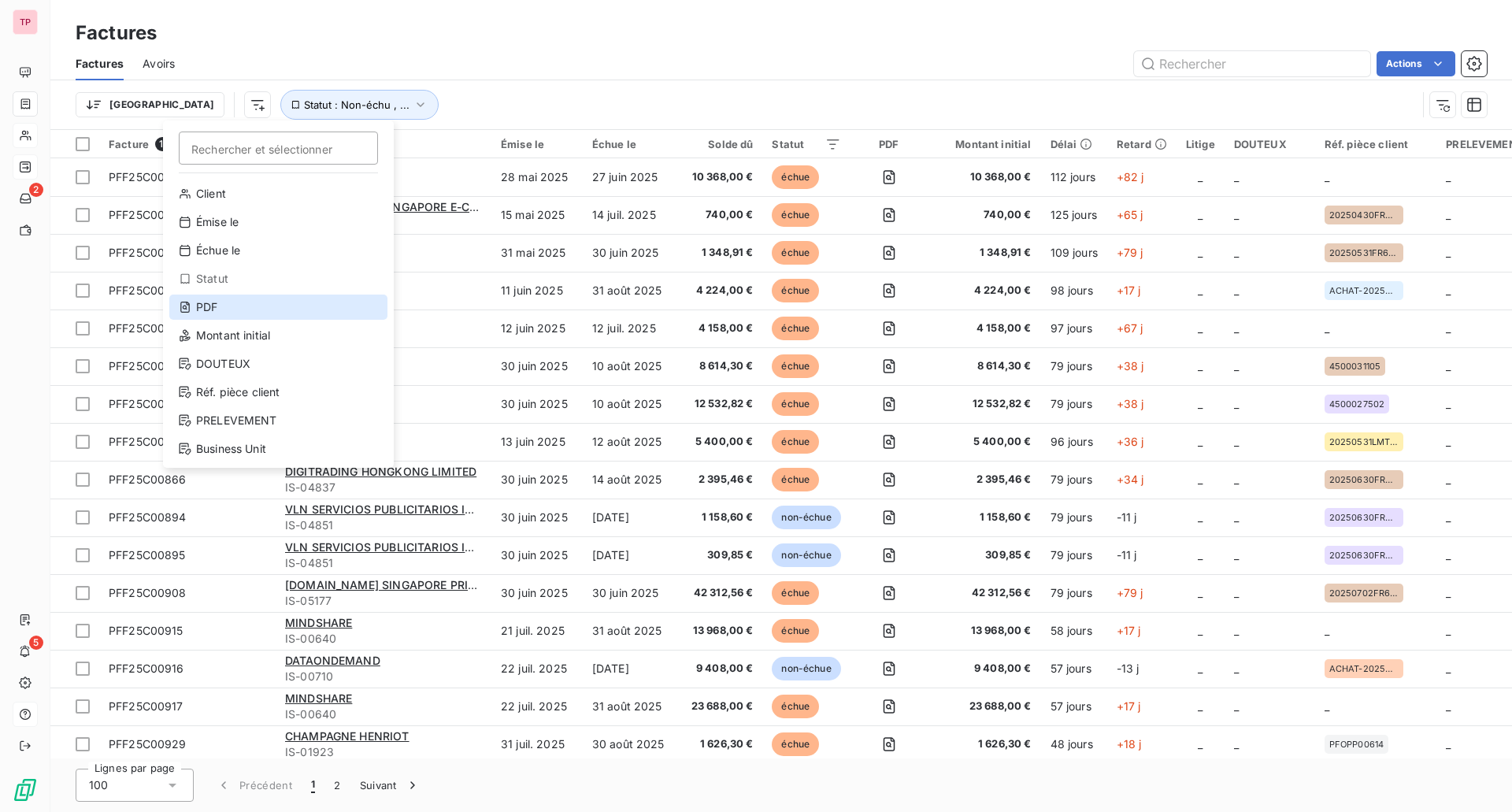
click at [225, 303] on div "PDF" at bounding box center [279, 306] width 218 height 25
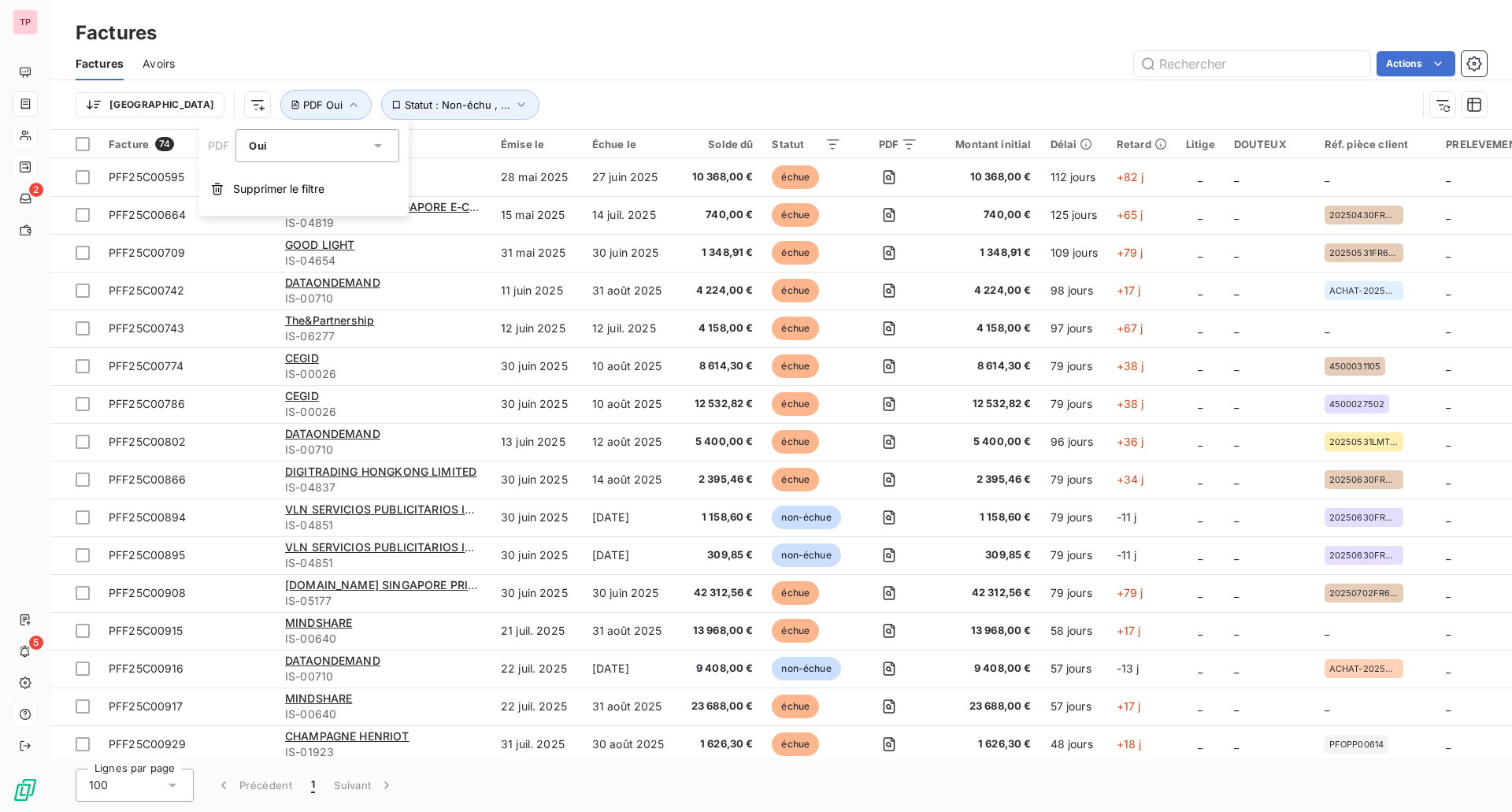
click at [277, 148] on div "Oui" at bounding box center [309, 145] width 121 height 22
click at [279, 182] on li "Oui" at bounding box center [318, 182] width 164 height 28
click at [373, 148] on icon at bounding box center [378, 146] width 16 height 16
click at [347, 204] on li "Non" at bounding box center [318, 210] width 164 height 28
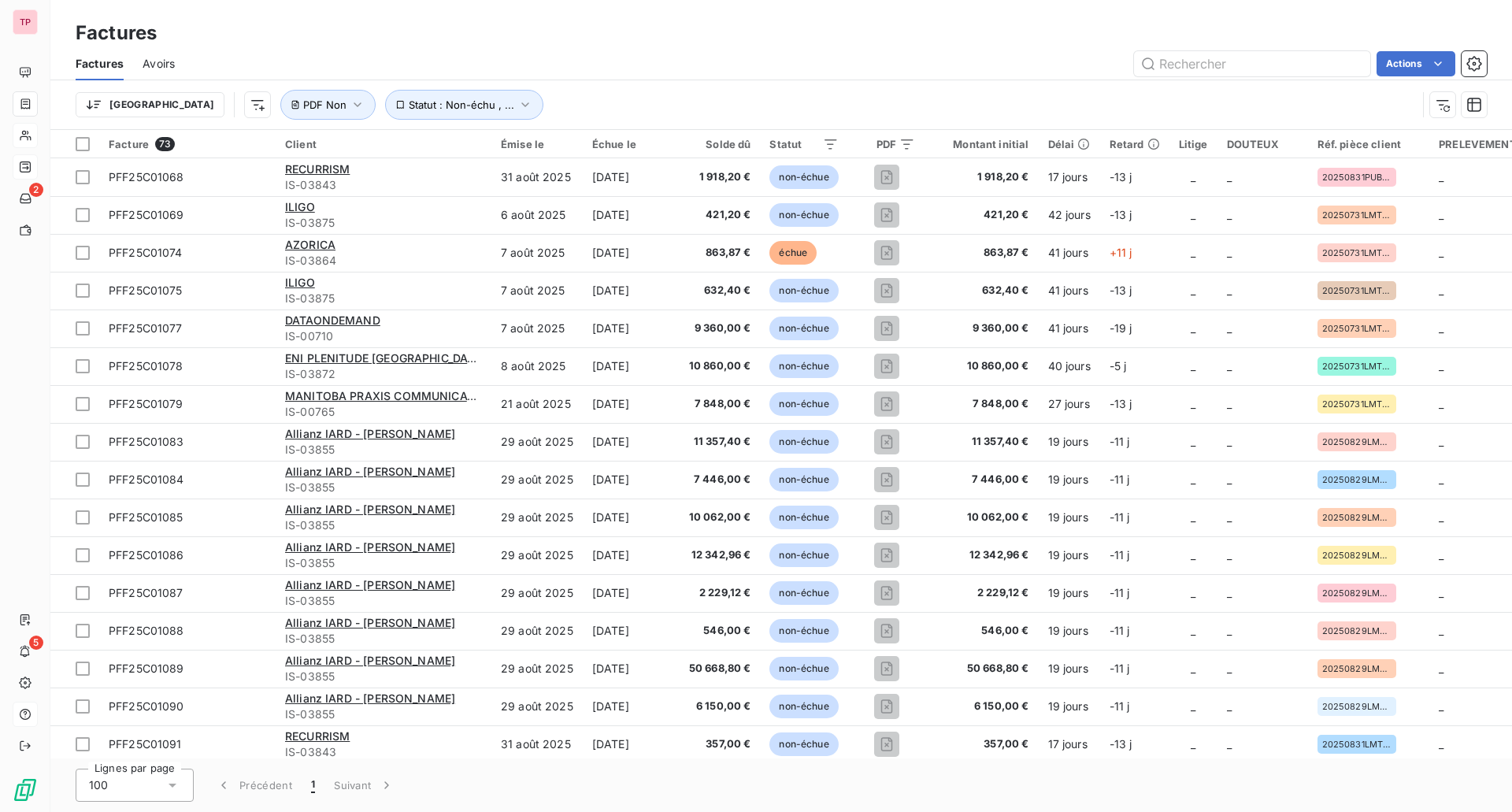
click at [620, 86] on div "Trier Statut : Non-échu , ... PDF Non" at bounding box center [782, 105] width 1412 height 49
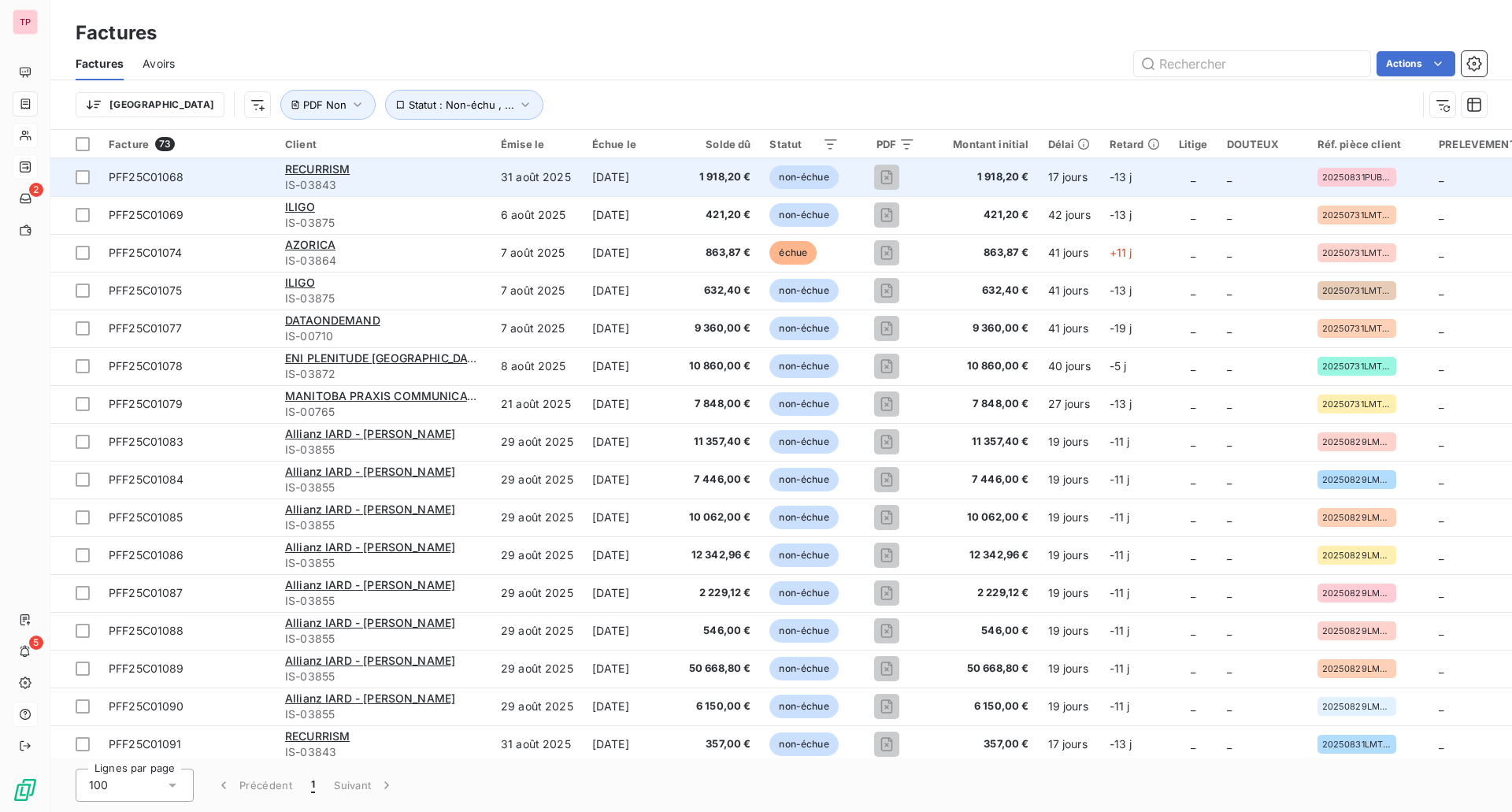
click at [398, 173] on div "RECURRISM" at bounding box center [383, 169] width 197 height 16
click at [348, 166] on span "RECURRISM" at bounding box center [317, 169] width 65 height 13
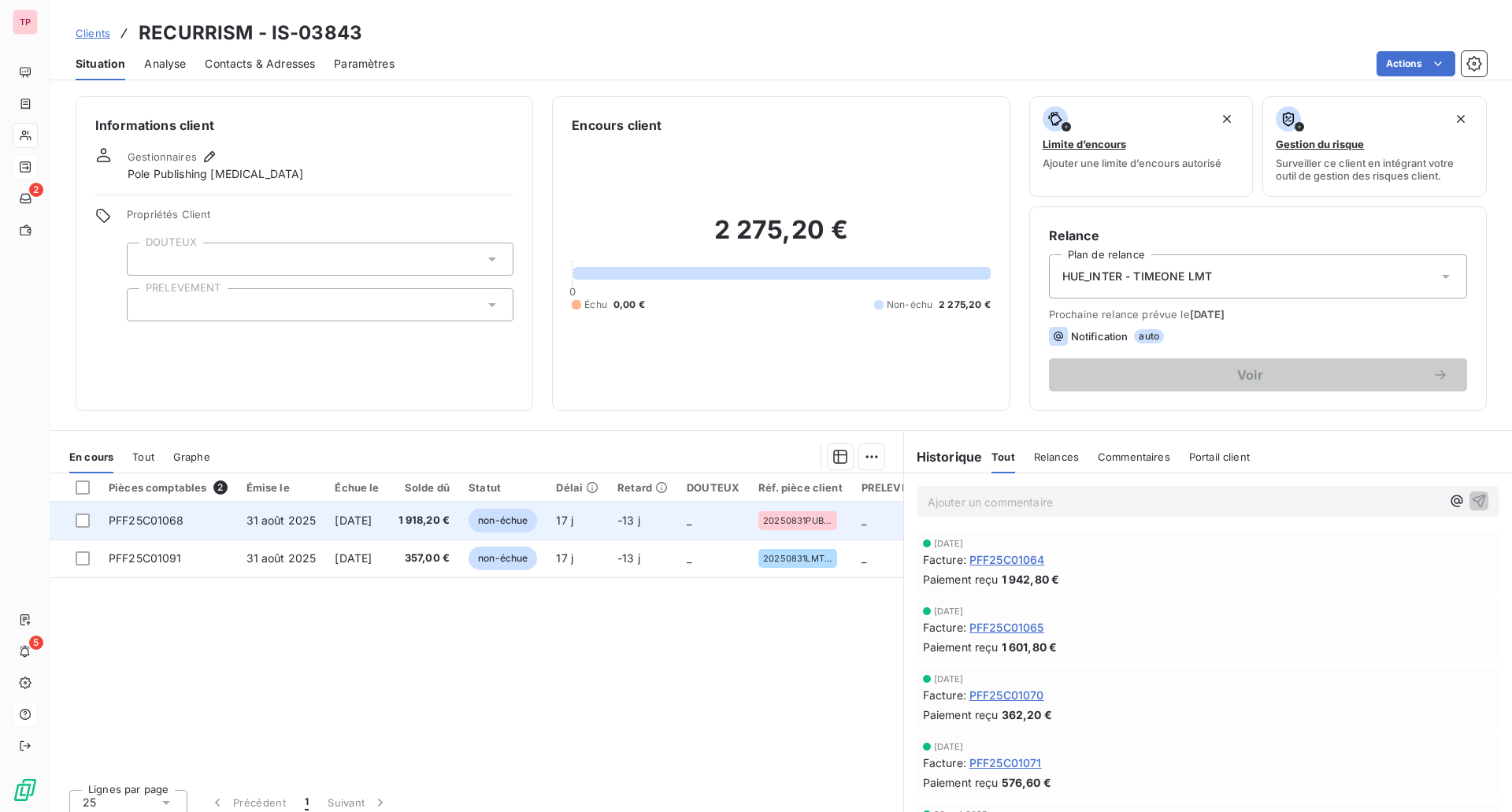
click at [350, 520] on span "[DATE]" at bounding box center [353, 520] width 37 height 13
click at [537, 523] on span "non-échue" at bounding box center [502, 520] width 68 height 24
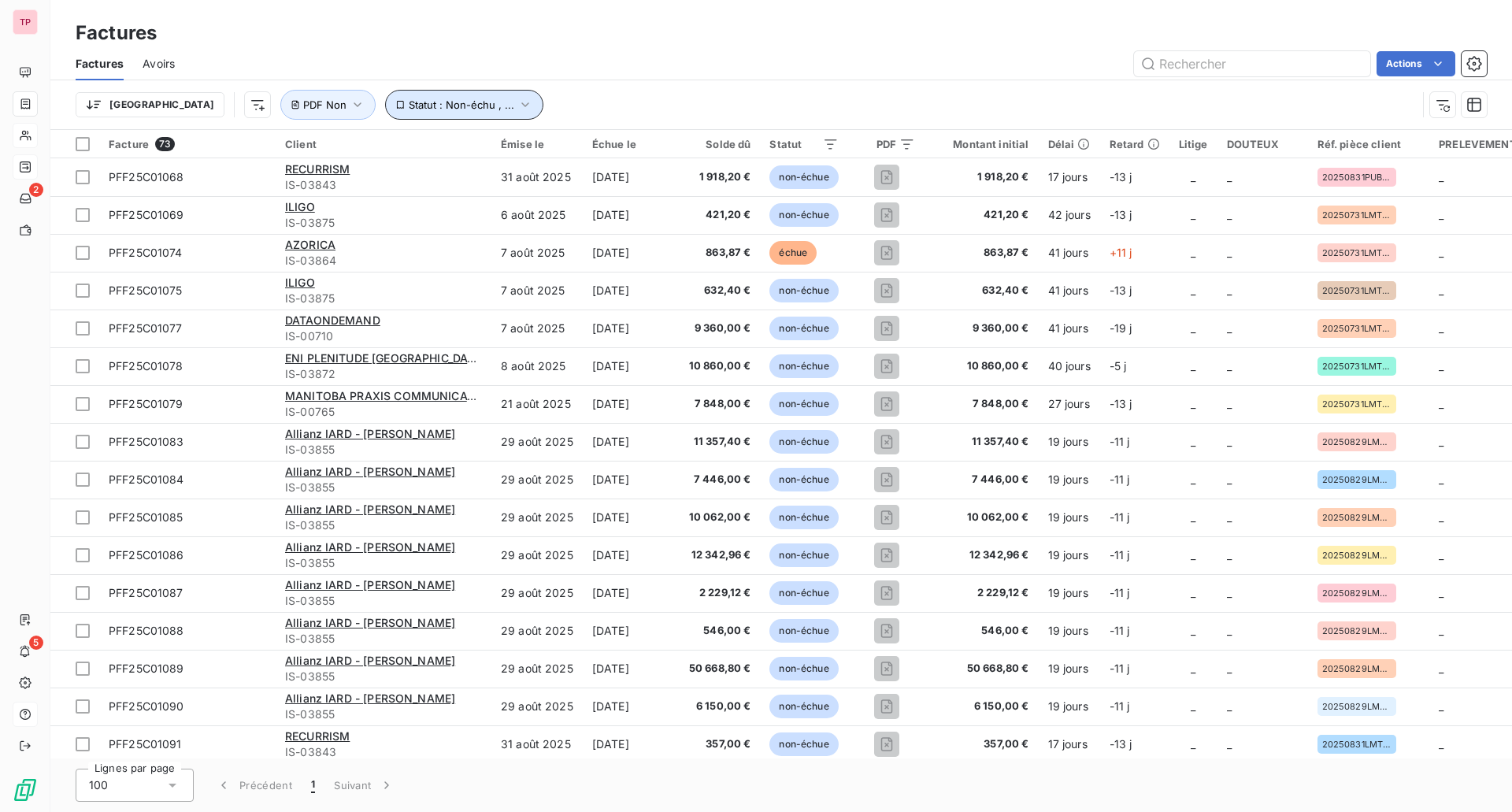
click at [428, 101] on span "Statut : Non-échu , ..." at bounding box center [461, 105] width 106 height 12
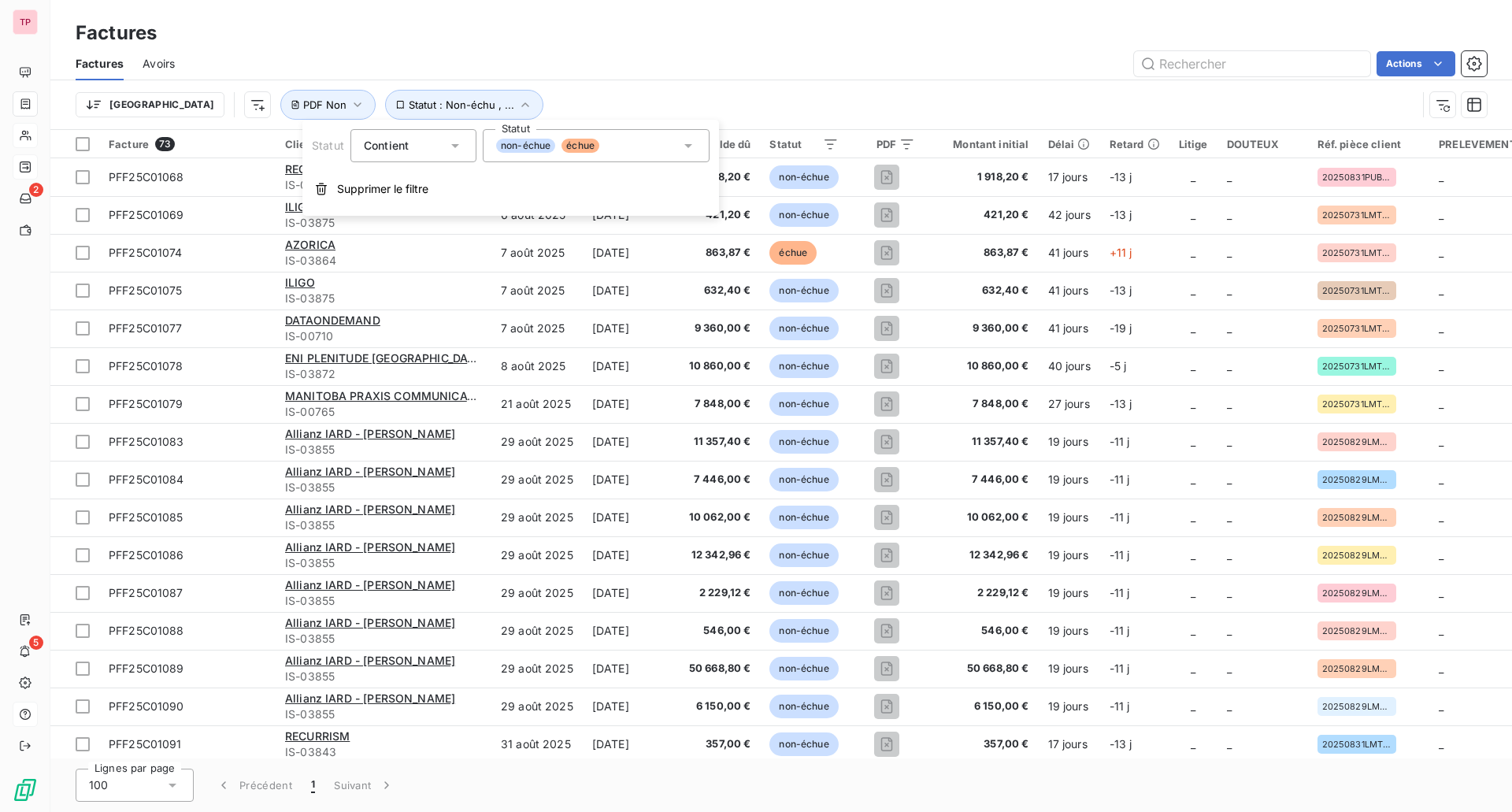
click at [438, 148] on div "Contient is" at bounding box center [406, 145] width 84 height 22
click at [674, 136] on div "non-échue échue" at bounding box center [597, 146] width 227 height 33
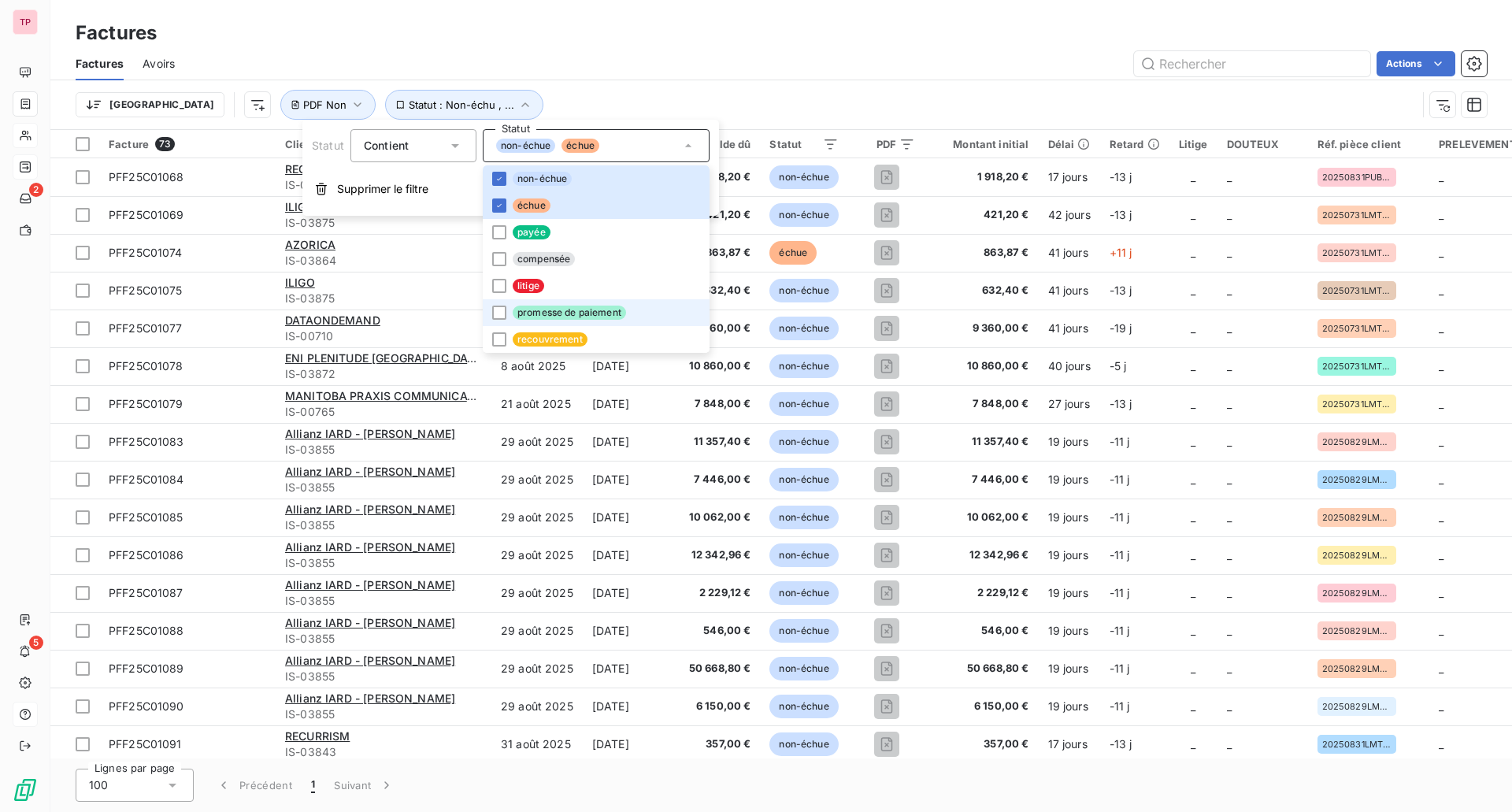
click at [609, 312] on span "promesse de paiement" at bounding box center [570, 313] width 114 height 14
click at [697, 37] on div "Factures" at bounding box center [781, 33] width 1461 height 28
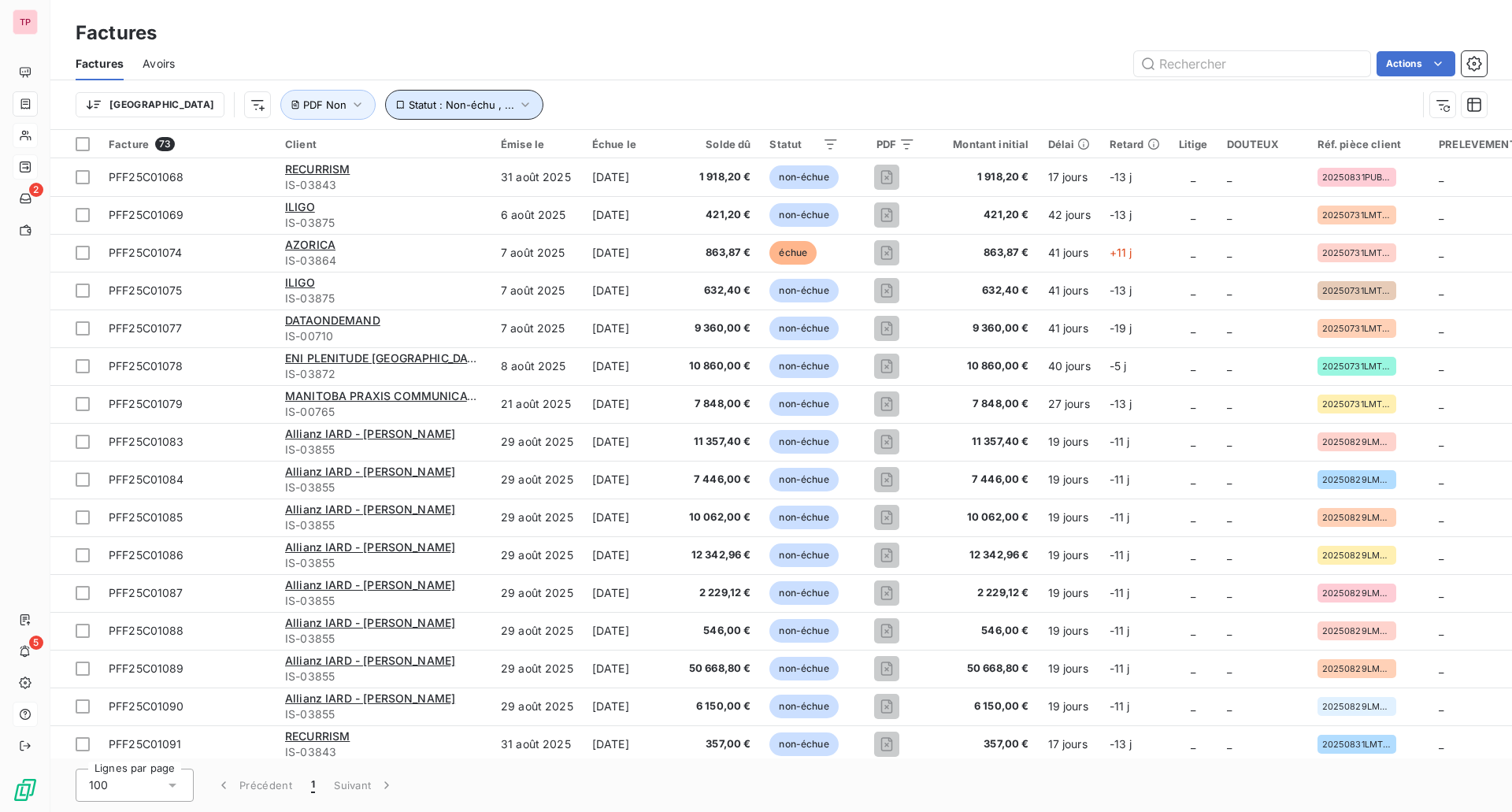
click at [409, 100] on span "Statut : Non-échu , ..." at bounding box center [461, 105] width 106 height 12
